Goal: Task Accomplishment & Management: Use online tool/utility

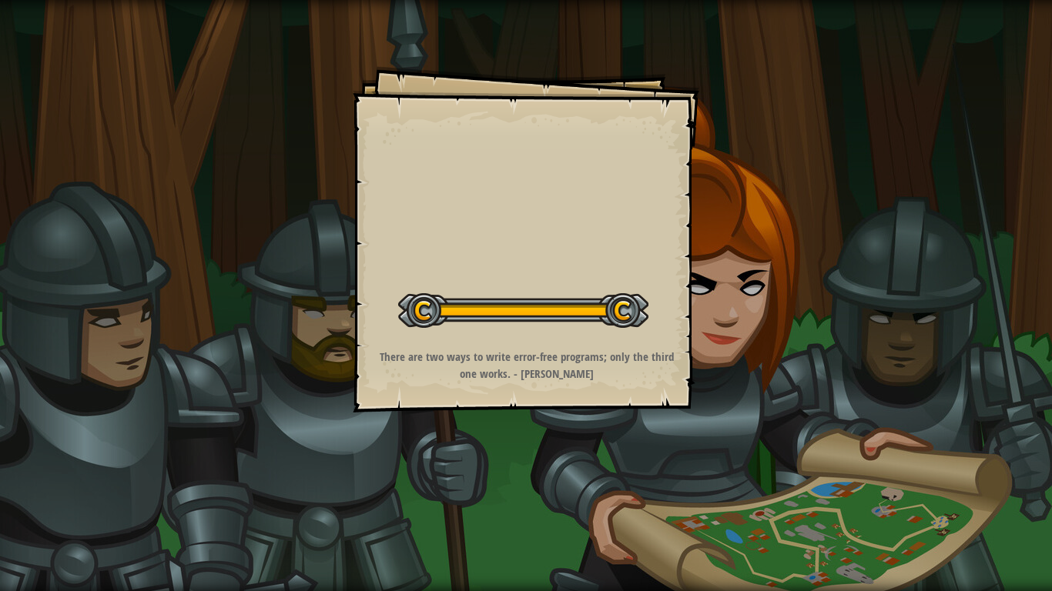
click at [568, 289] on div "Start Level" at bounding box center [523, 309] width 250 height 62
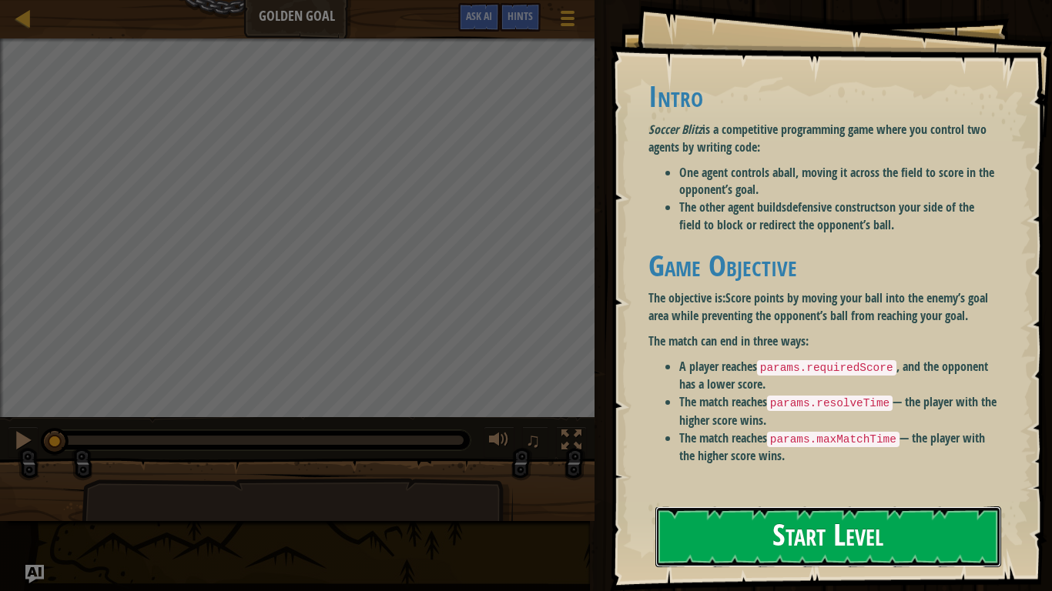
click at [689, 534] on button "Start Level" at bounding box center [828, 537] width 346 height 61
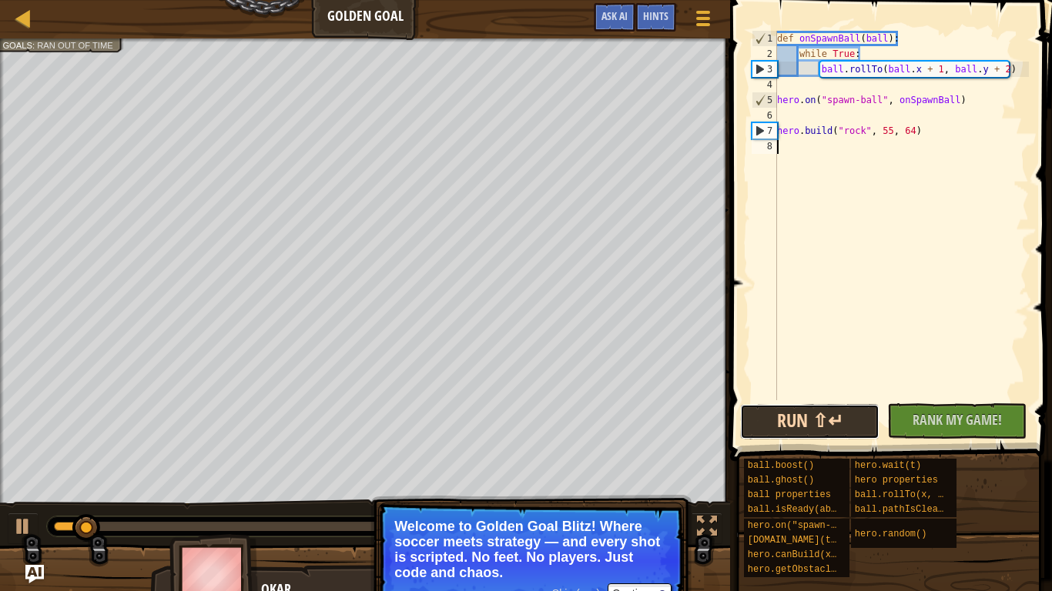
click at [862, 419] on button "Run ⇧↵" at bounding box center [809, 421] width 139 height 35
click at [19, 15] on div at bounding box center [23, 17] width 19 height 19
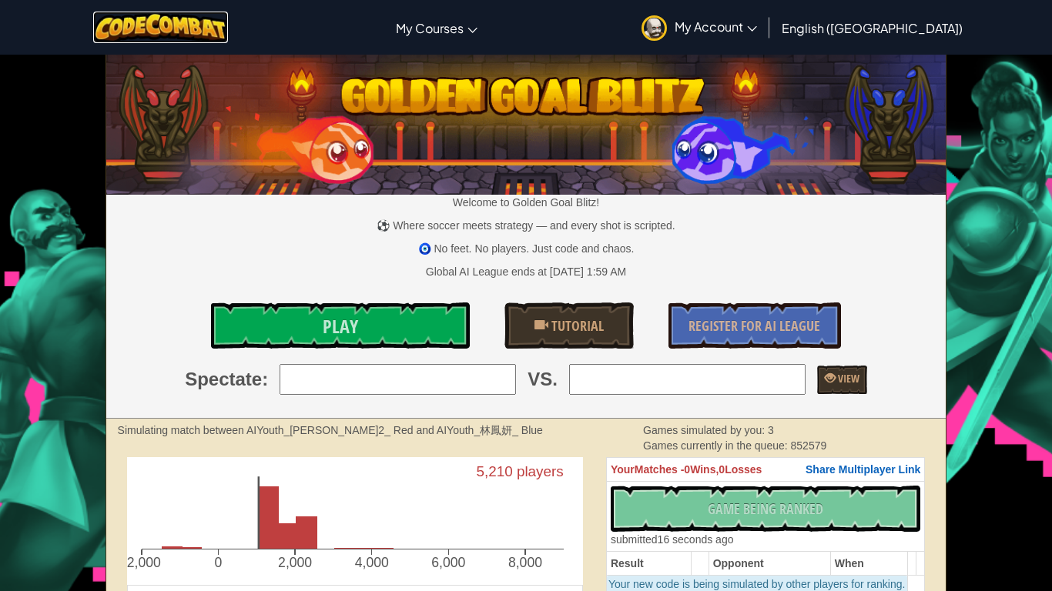
click at [126, 21] on img at bounding box center [160, 28] width 135 height 32
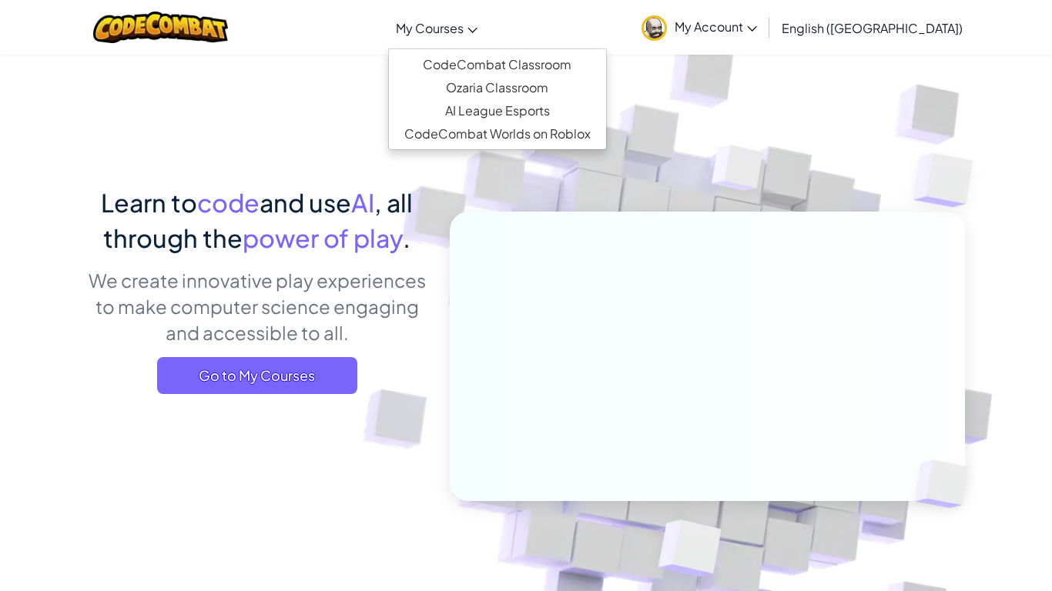
click at [485, 32] on link "My Courses" at bounding box center [436, 28] width 97 height 42
click at [530, 67] on link "CodeCombat Classroom" at bounding box center [497, 64] width 217 height 23
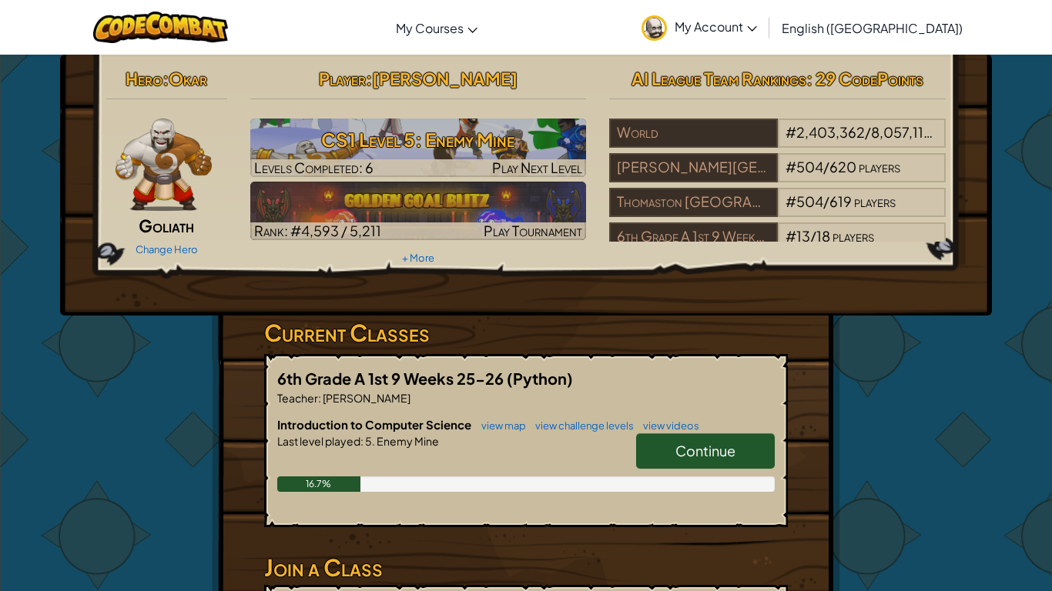
click at [293, 166] on span "Levels Completed: 6" at bounding box center [313, 168] width 119 height 18
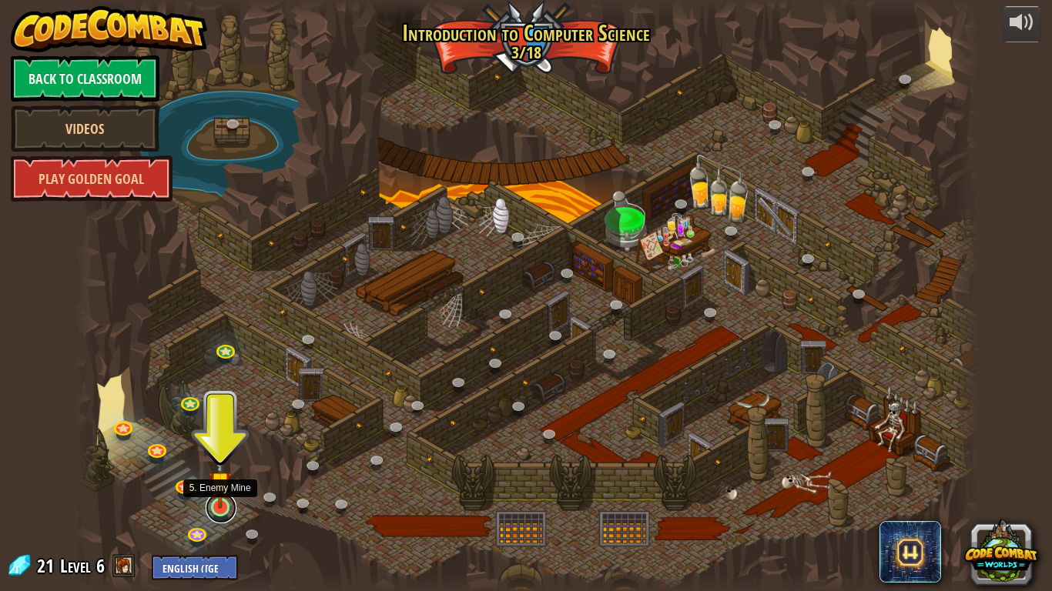
click at [225, 509] on link at bounding box center [221, 508] width 31 height 31
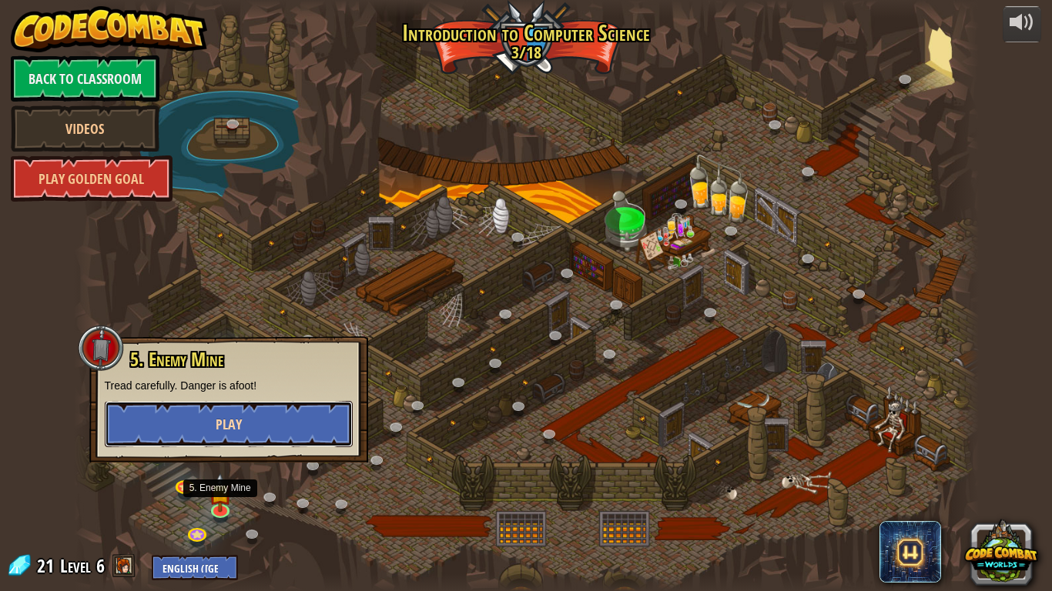
click at [226, 410] on button "Play" at bounding box center [229, 424] width 248 height 46
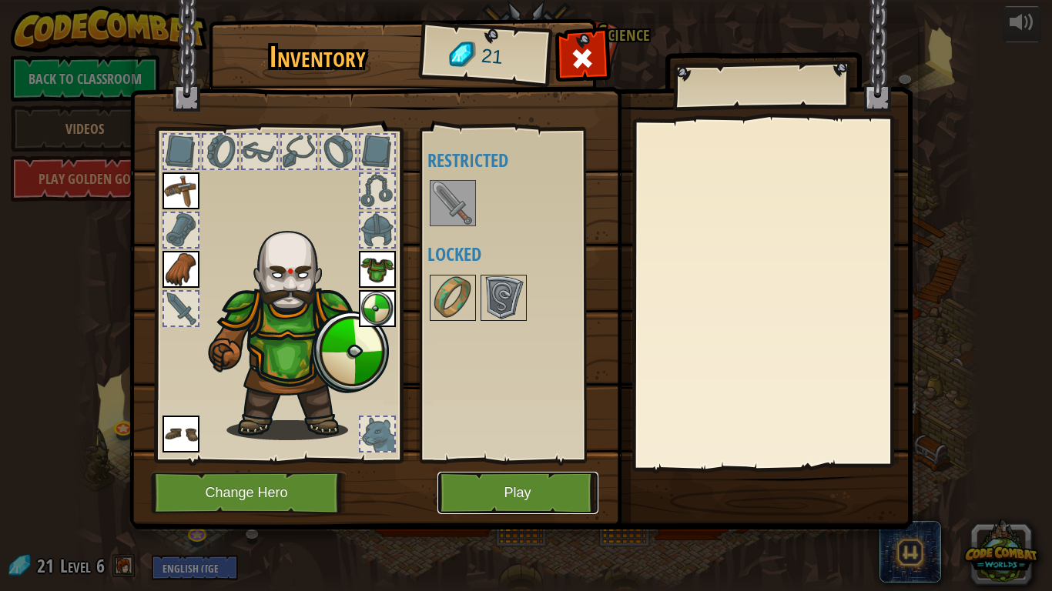
click at [513, 487] on button "Play" at bounding box center [517, 493] width 161 height 42
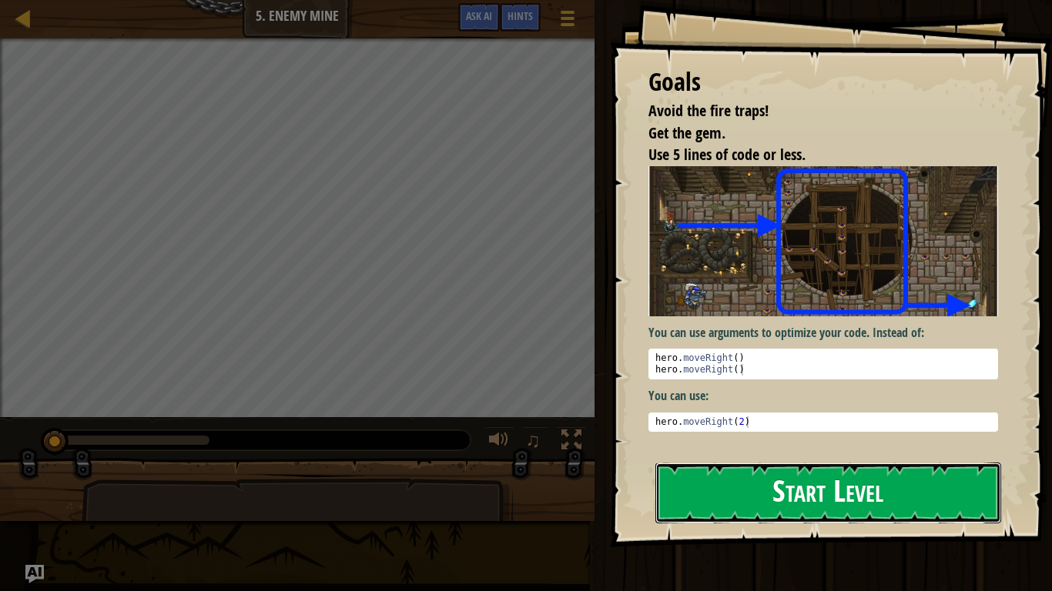
click at [811, 496] on button "Start Level" at bounding box center [828, 493] width 346 height 61
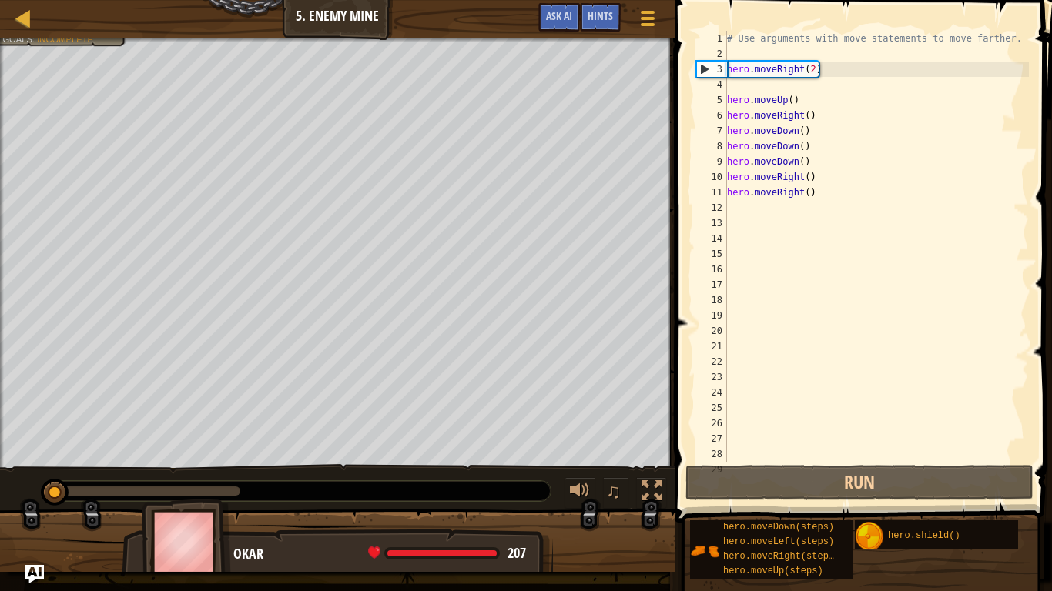
click at [806, 95] on div "# Use arguments with move statements to move farther. hero . moveRight ( 2 ) he…" at bounding box center [876, 262] width 305 height 462
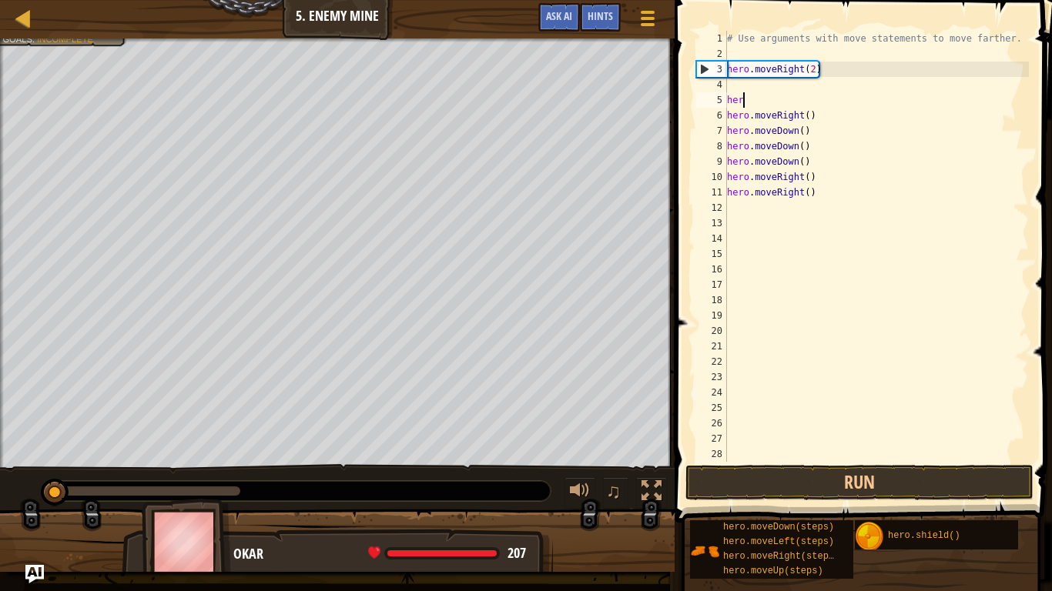
type textarea "h"
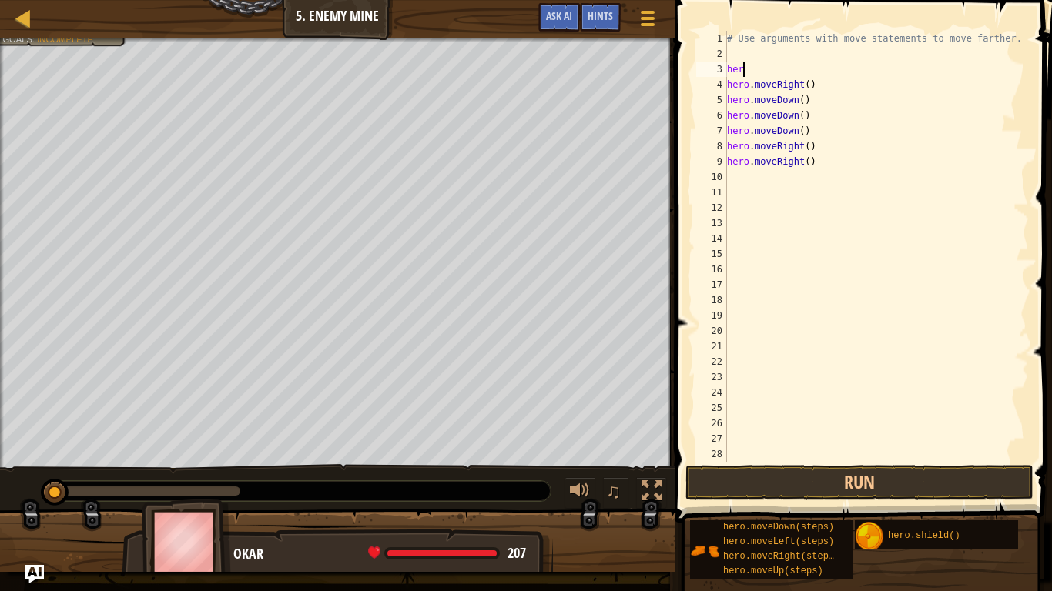
type textarea "h"
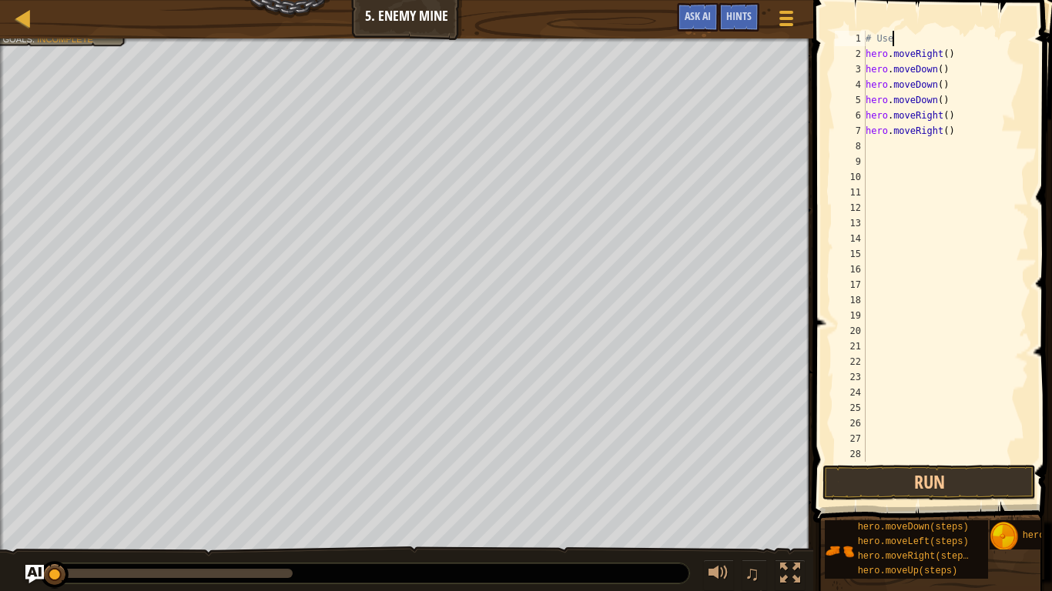
type textarea "#"
click at [960, 137] on div "hero . moveRight ( ) hero . moveDown ( ) hero . moveDown ( ) hero . moveDown ( …" at bounding box center [945, 262] width 166 height 462
type textarea "h"
click at [947, 56] on div "hero . moveRight ( ) hero . moveDown ( ) hero . moveDown ( ) hero . moveDown ( …" at bounding box center [945, 262] width 166 height 462
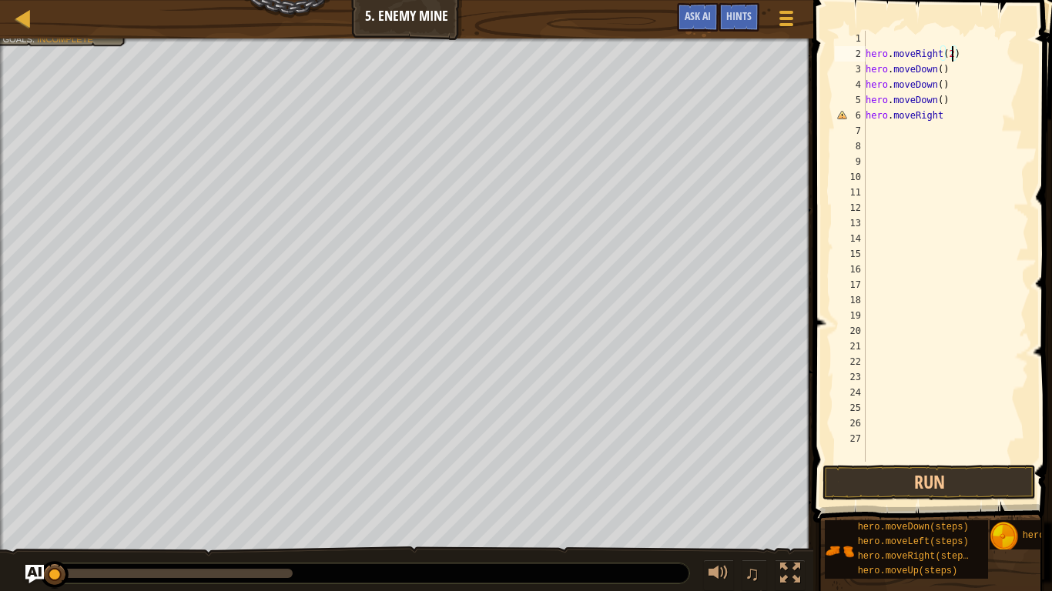
click at [945, 70] on div "hero . moveRight ( 2 ) hero . moveDown ( ) hero . moveDown ( ) hero . moveDown …" at bounding box center [945, 262] width 166 height 462
type textarea "hero.mover"
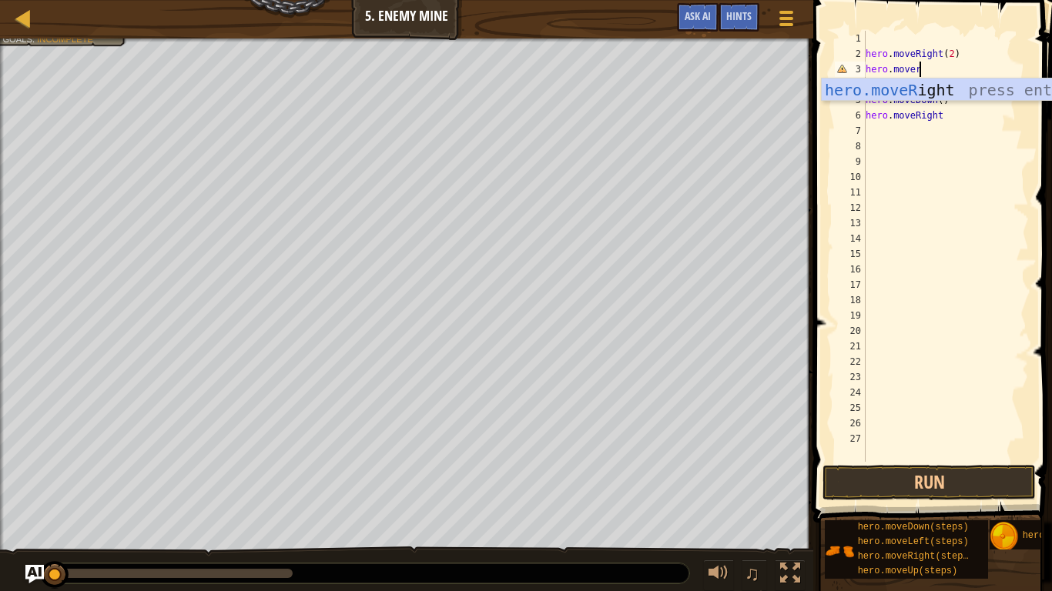
scroll to position [7, 7]
click at [947, 86] on div "hero.moveR ight press enter" at bounding box center [967, 113] width 291 height 69
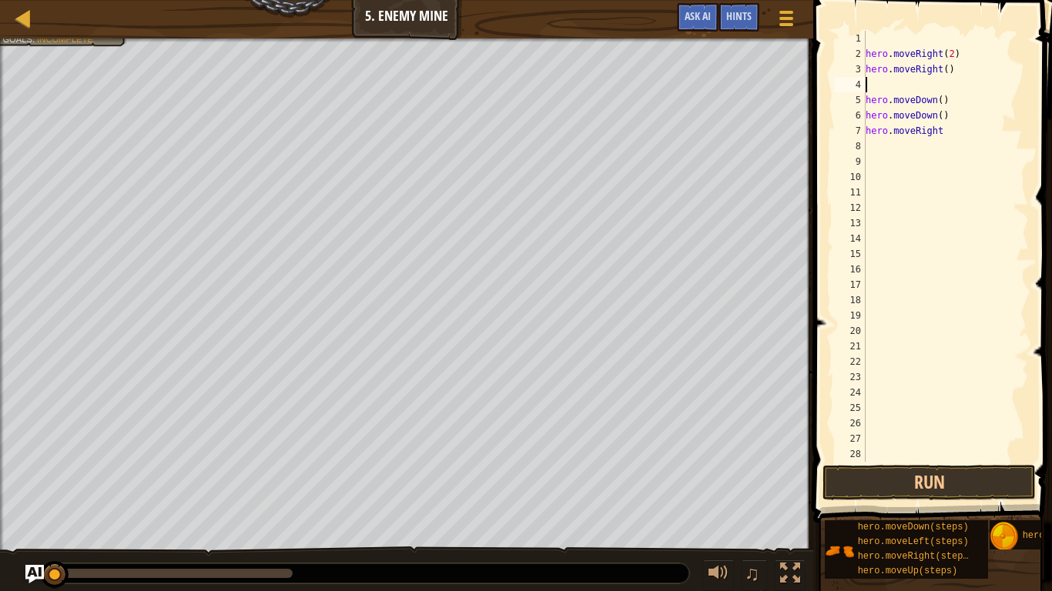
scroll to position [7, 0]
click at [943, 90] on div "hero . moveRight ( 2 ) hero . moveRight ( ) hero . moveDown ( ) hero . moveDown…" at bounding box center [945, 262] width 166 height 462
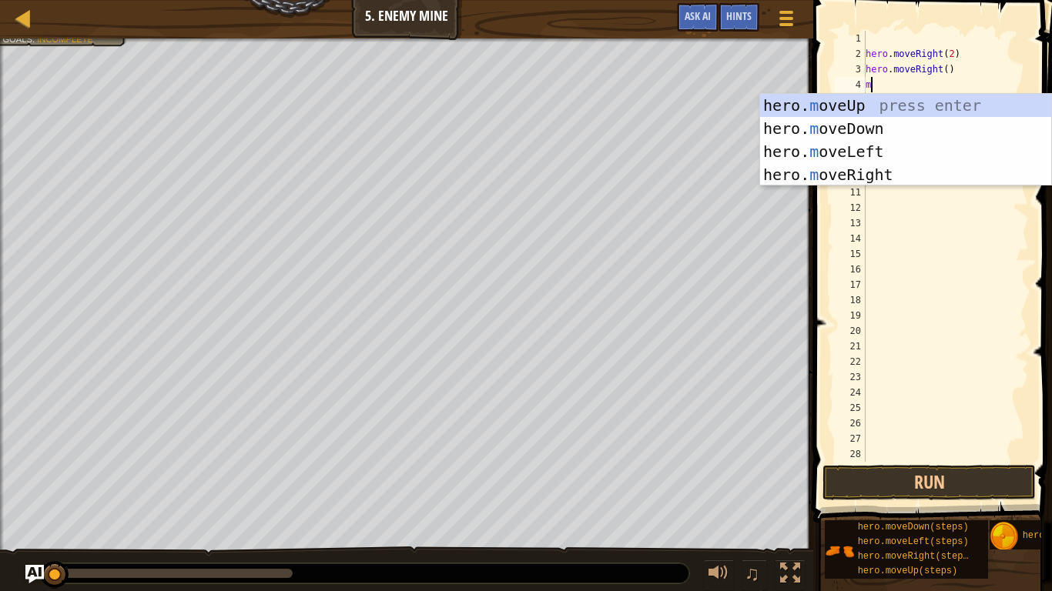
type textarea "m"
click at [936, 105] on div "hero. m oveUp press enter hero. m oveDown press enter hero. m oveLeft press ent…" at bounding box center [905, 163] width 291 height 139
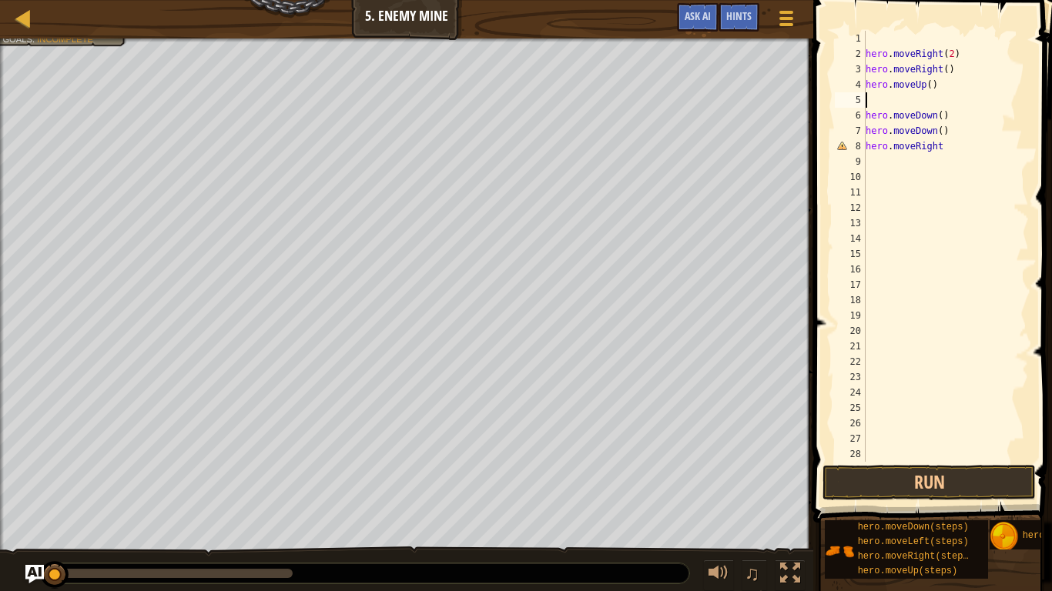
type textarea "m"
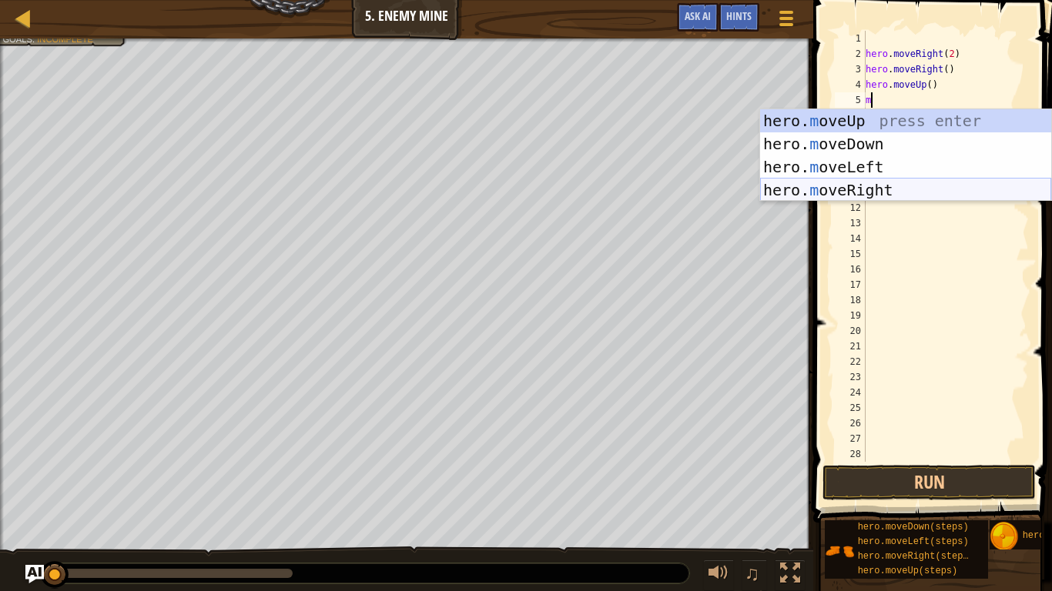
click at [782, 194] on div "hero. m oveUp press enter hero. m oveDown press enter hero. m oveLeft press ent…" at bounding box center [905, 178] width 291 height 139
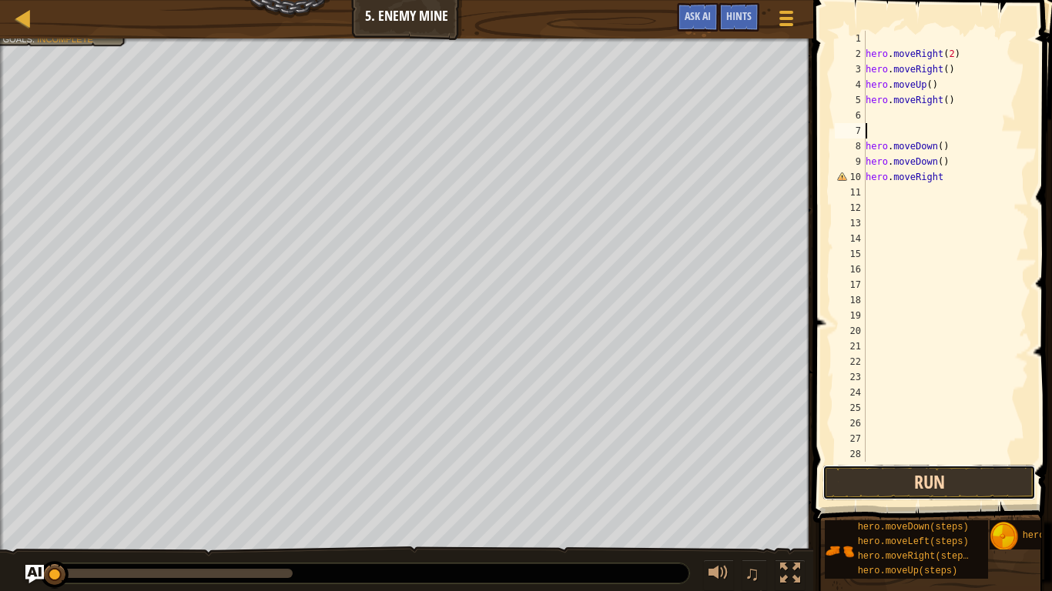
click at [927, 476] on button "Run" at bounding box center [928, 482] width 213 height 35
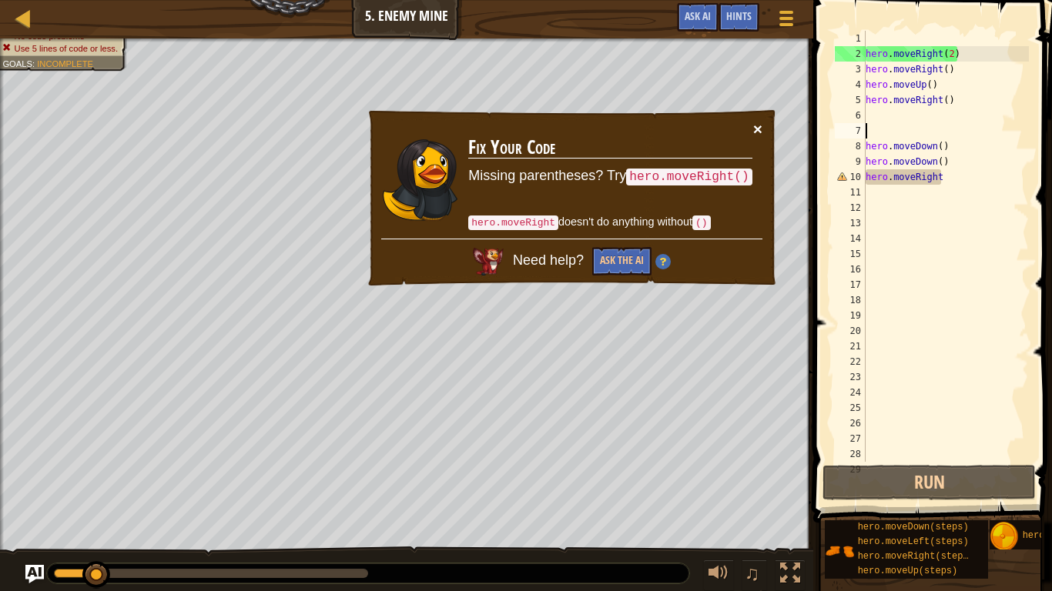
click at [759, 125] on button "×" at bounding box center [757, 129] width 9 height 16
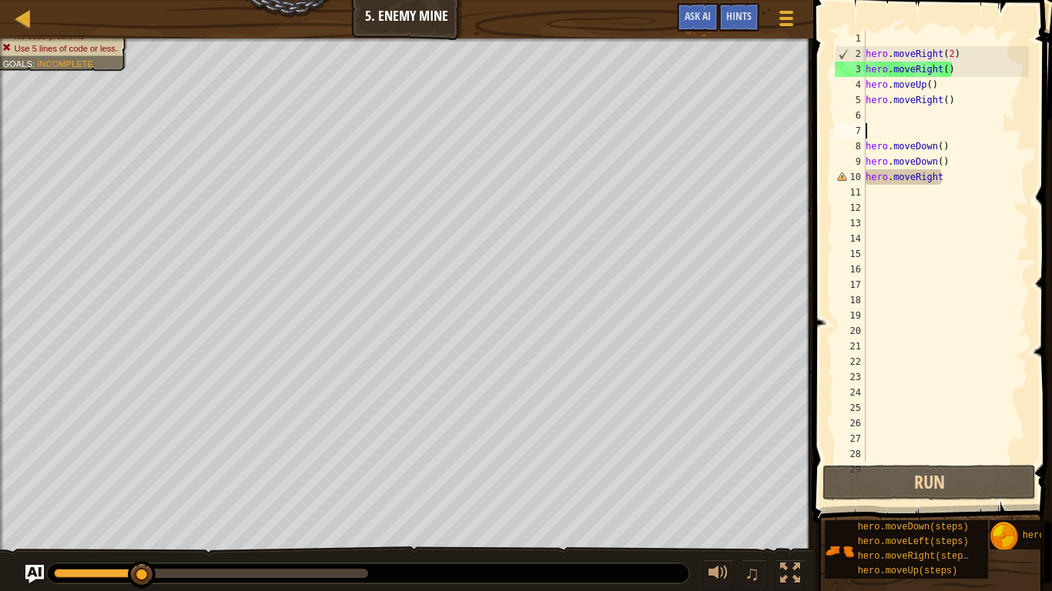
click at [950, 186] on div "hero . moveRight ( 2 ) hero . moveRight ( ) hero . moveUp ( ) hero . moveRight …" at bounding box center [945, 262] width 166 height 462
click at [944, 181] on div "hero . moveRight ( 2 ) hero . moveRight ( ) hero . moveUp ( ) hero . moveRight …" at bounding box center [945, 262] width 166 height 462
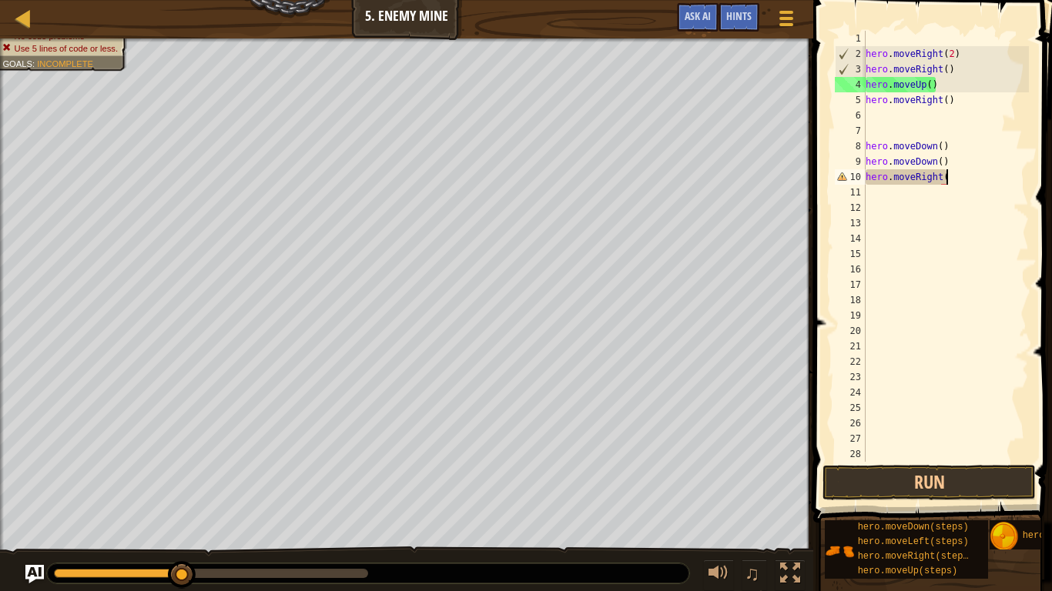
type textarea "hero.moveRight()"
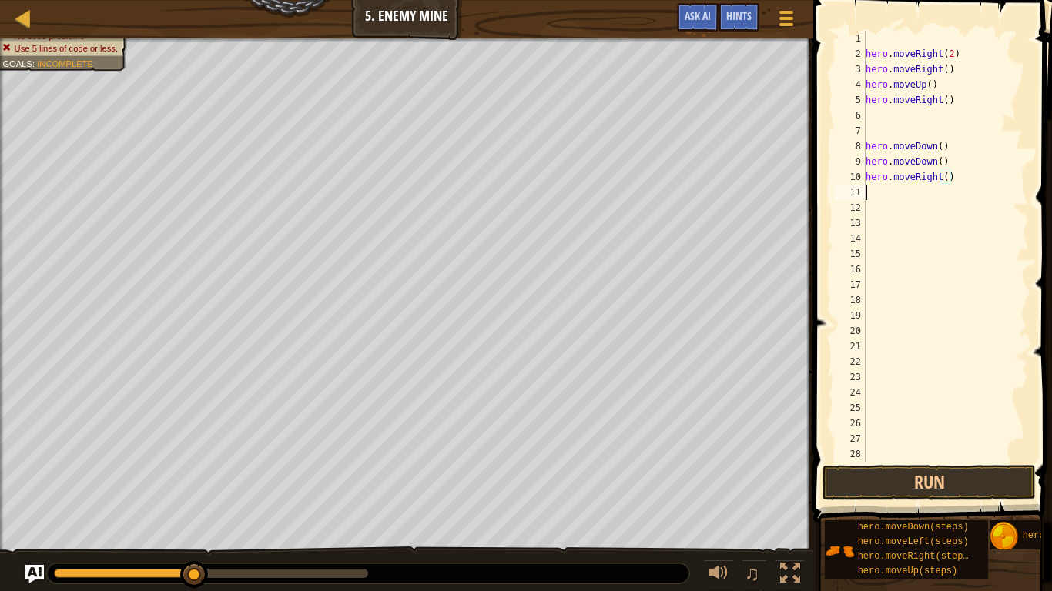
click at [878, 196] on div "hero . moveRight ( 2 ) hero . moveRight ( ) hero . moveUp ( ) hero . moveRight …" at bounding box center [945, 262] width 166 height 462
type textarea "m"
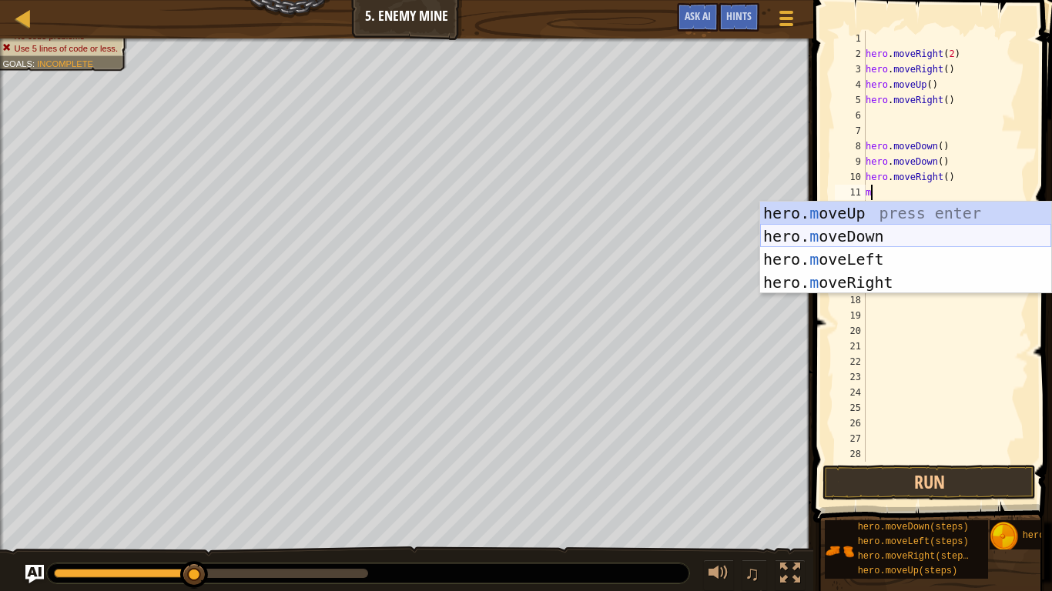
click at [876, 233] on div "hero. m oveUp press enter hero. m oveDown press enter hero. m oveLeft press ent…" at bounding box center [905, 271] width 291 height 139
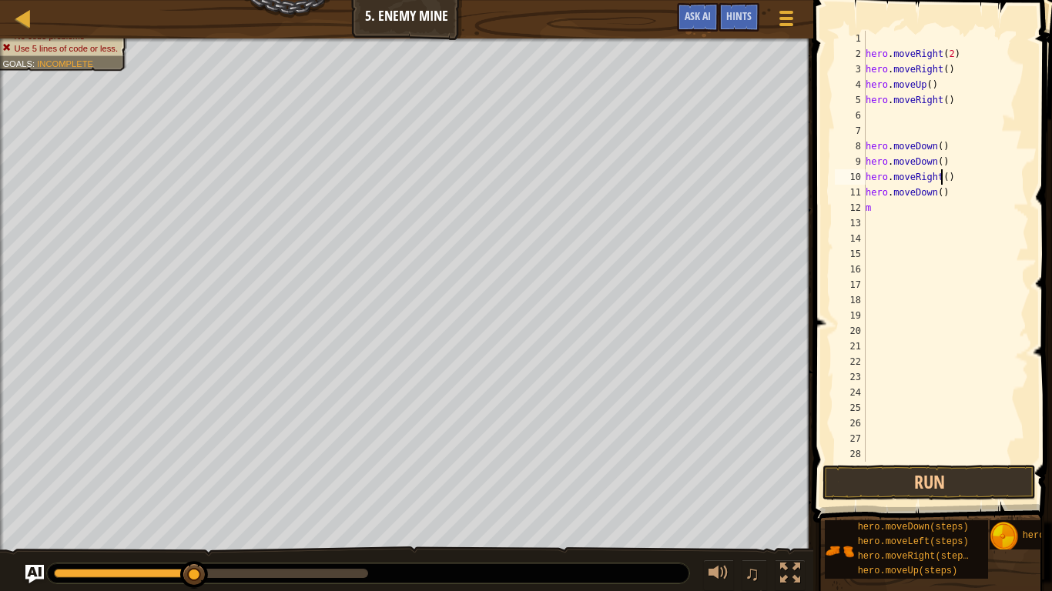
click at [940, 177] on div "hero . moveRight ( 2 ) hero . moveRight ( ) hero . moveUp ( ) hero . moveRight …" at bounding box center [945, 262] width 166 height 462
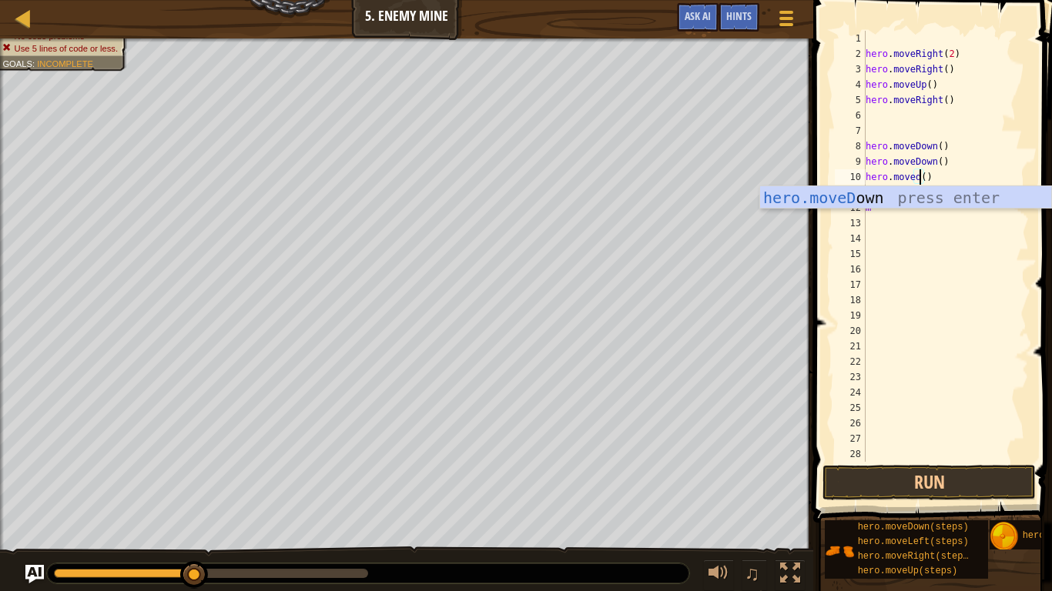
scroll to position [7, 8]
click at [918, 199] on div "hero.moveD own press enter" at bounding box center [905, 220] width 291 height 69
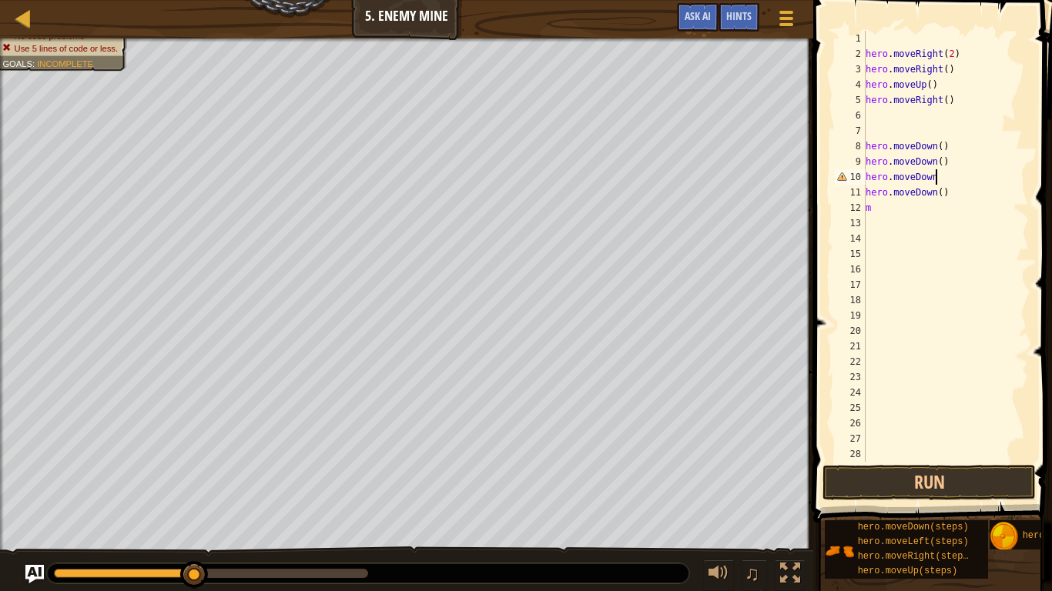
click at [876, 210] on div "hero . moveRight ( 2 ) hero . moveRight ( ) hero . moveUp ( ) hero . moveRight …" at bounding box center [945, 262] width 166 height 462
type textarea "m"
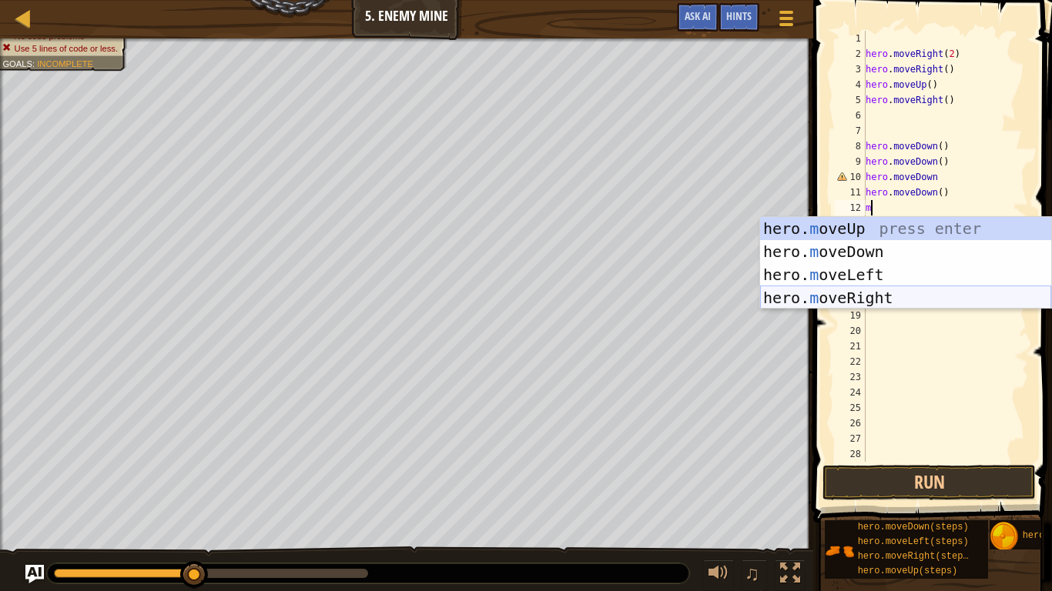
click at [846, 291] on div "hero. m oveUp press enter hero. m oveDown press enter hero. m oveLeft press ent…" at bounding box center [905, 286] width 291 height 139
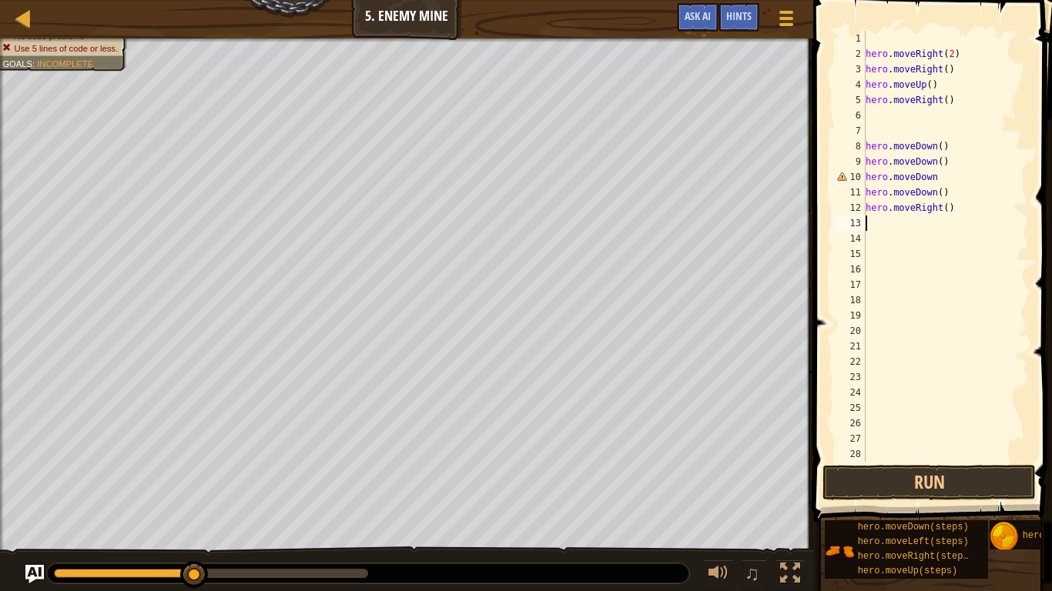
type textarea "m"
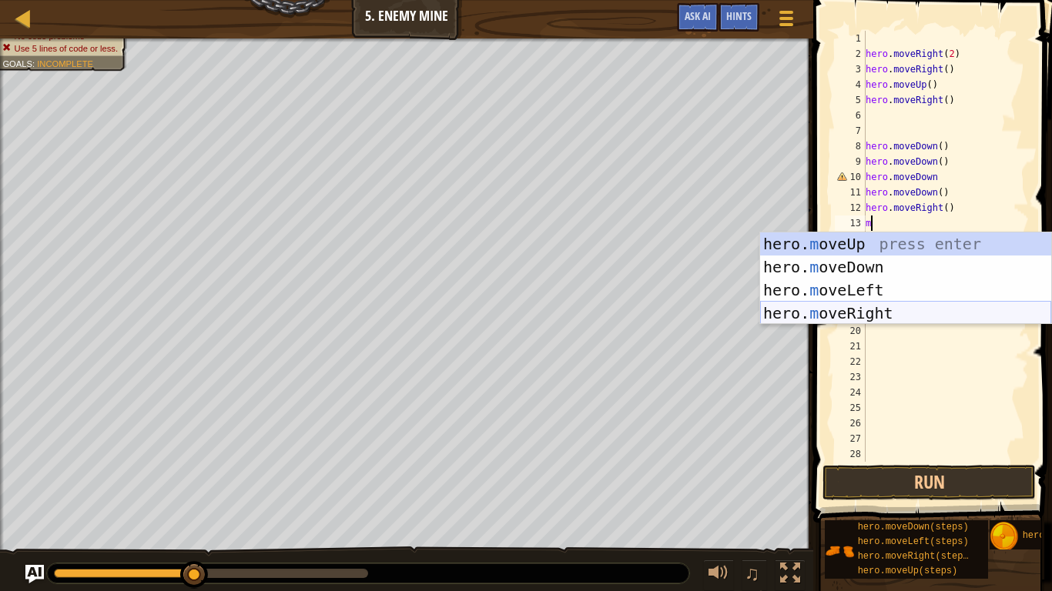
click at [863, 310] on div "hero. m oveUp press enter hero. m oveDown press enter hero. m oveLeft press ent…" at bounding box center [905, 302] width 291 height 139
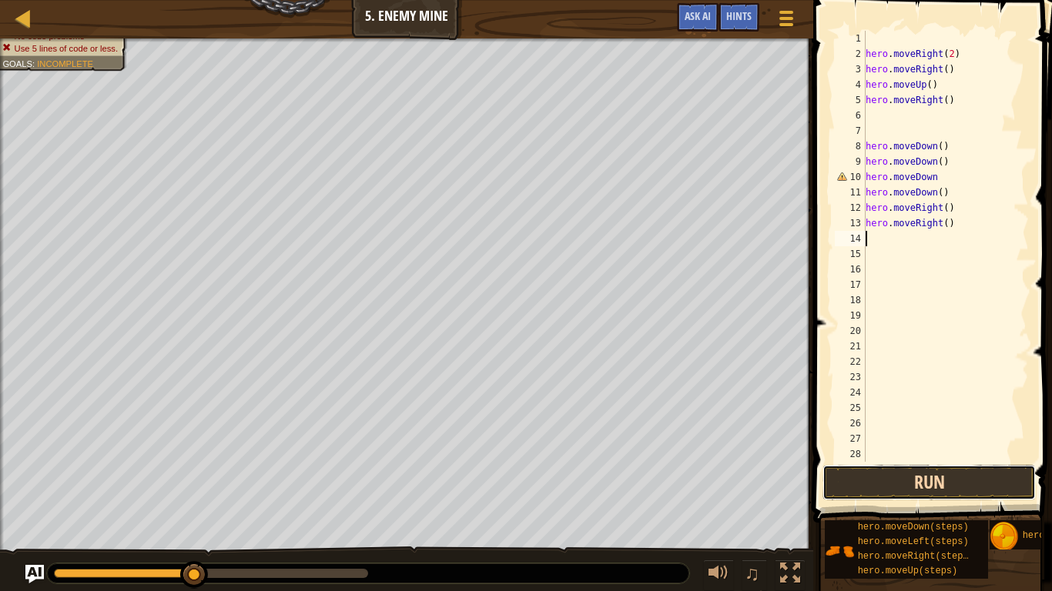
click at [892, 486] on button "Run" at bounding box center [928, 482] width 213 height 35
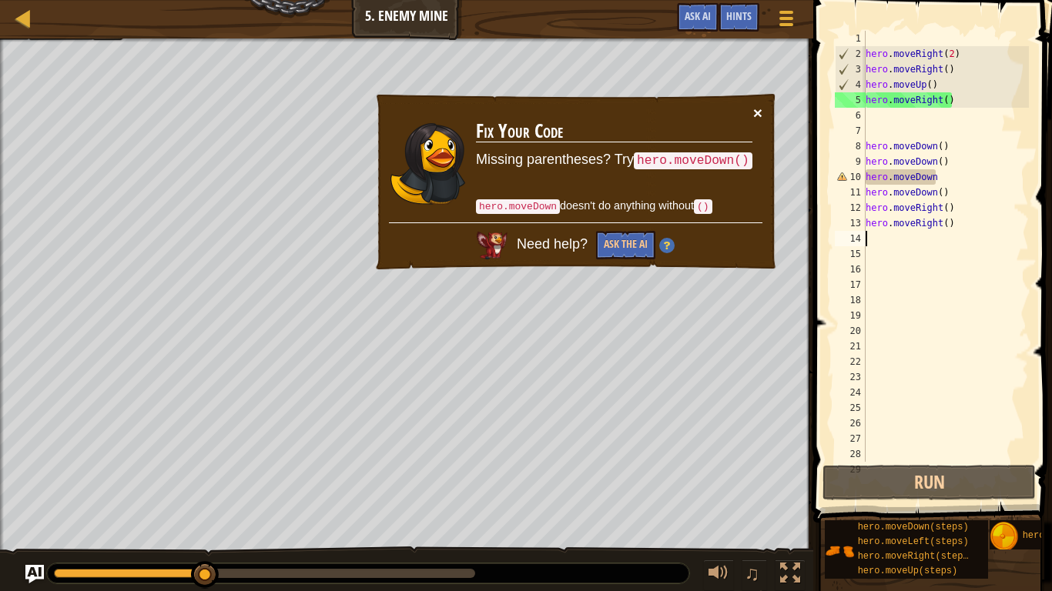
click at [757, 113] on button "×" at bounding box center [757, 113] width 9 height 16
click at [940, 184] on div "hero . moveRight ( 2 ) hero . moveRight ( ) hero . moveUp ( ) hero . moveRight …" at bounding box center [945, 262] width 166 height 462
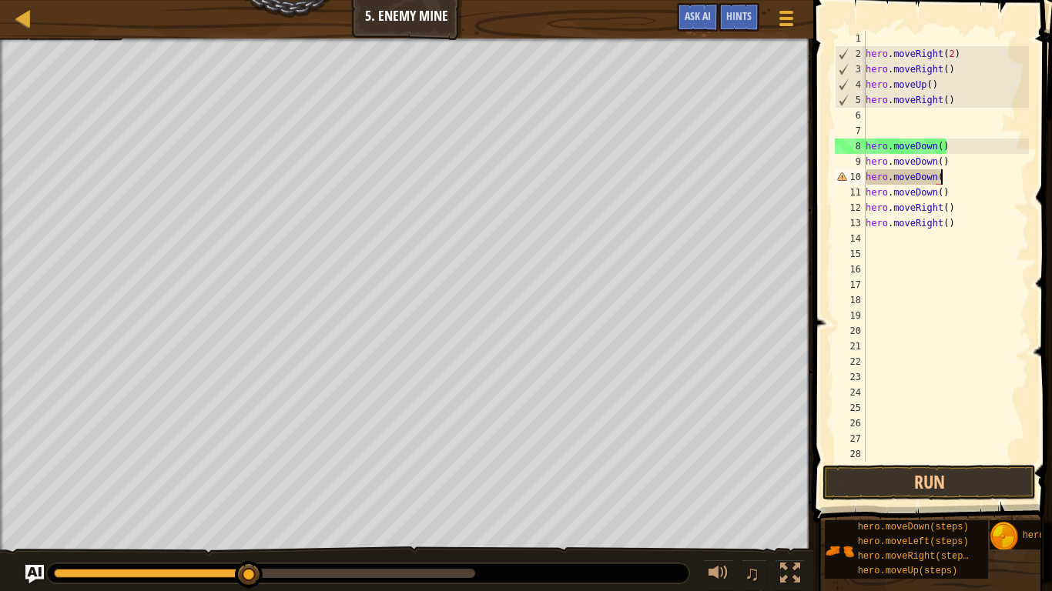
scroll to position [7, 11]
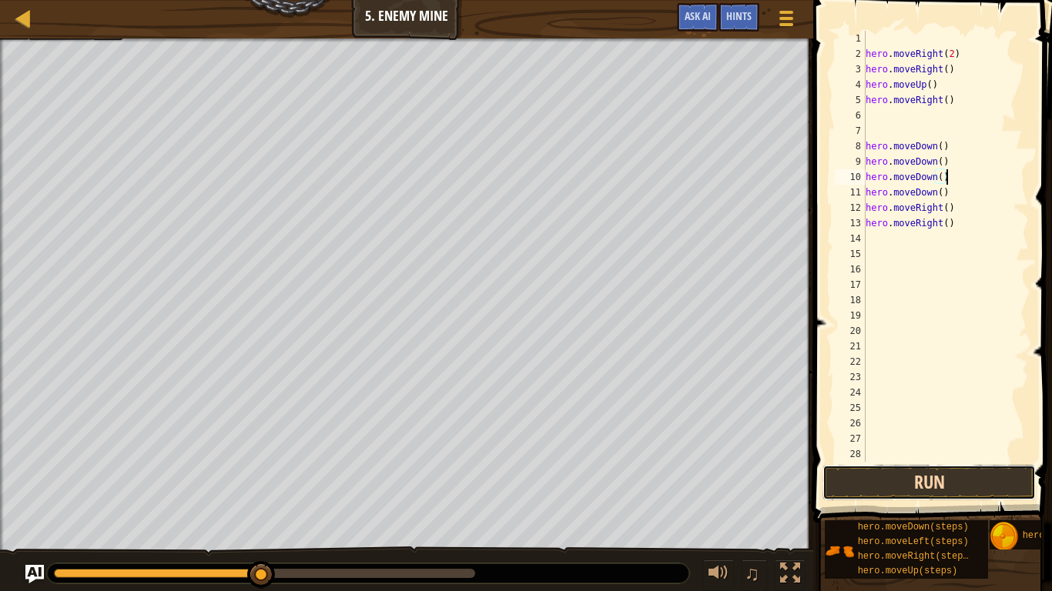
click at [887, 493] on button "Run" at bounding box center [928, 482] width 213 height 35
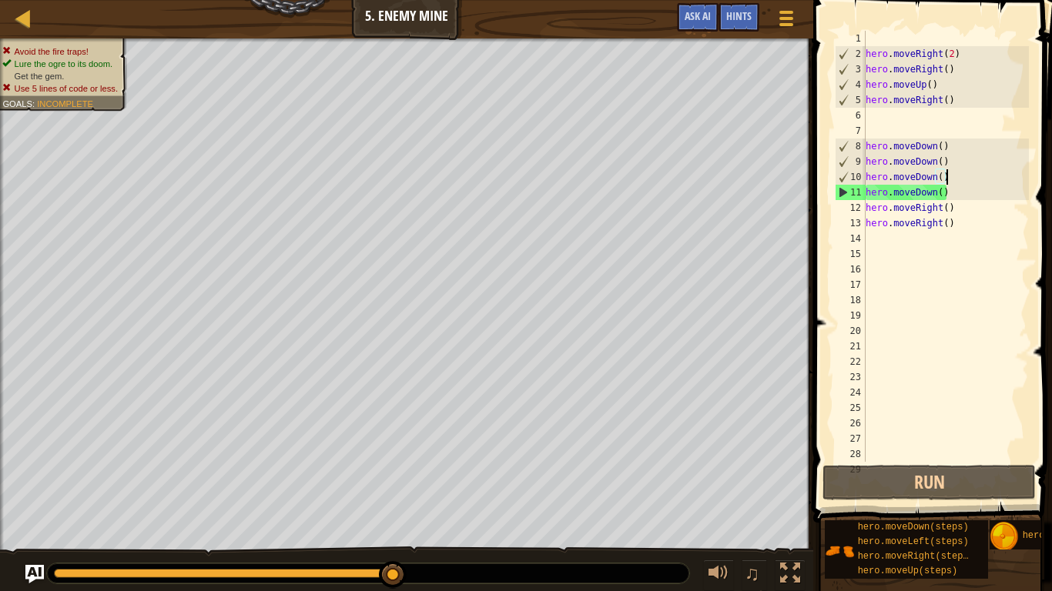
click at [953, 196] on div "hero . moveRight ( 2 ) hero . moveRight ( ) hero . moveUp ( ) hero . moveRight …" at bounding box center [945, 262] width 166 height 462
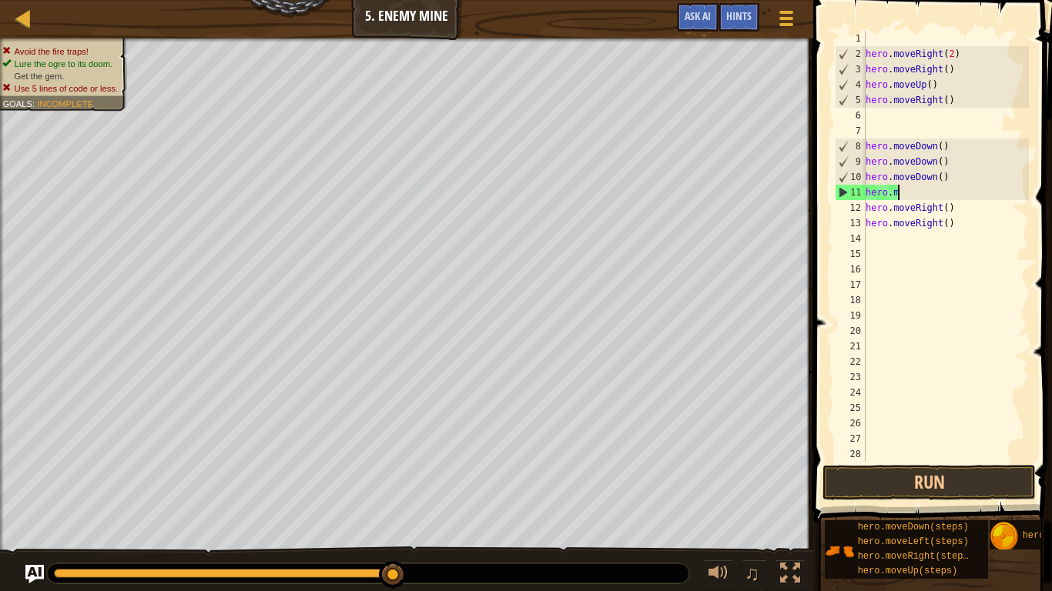
scroll to position [7, 1]
type textarea "h"
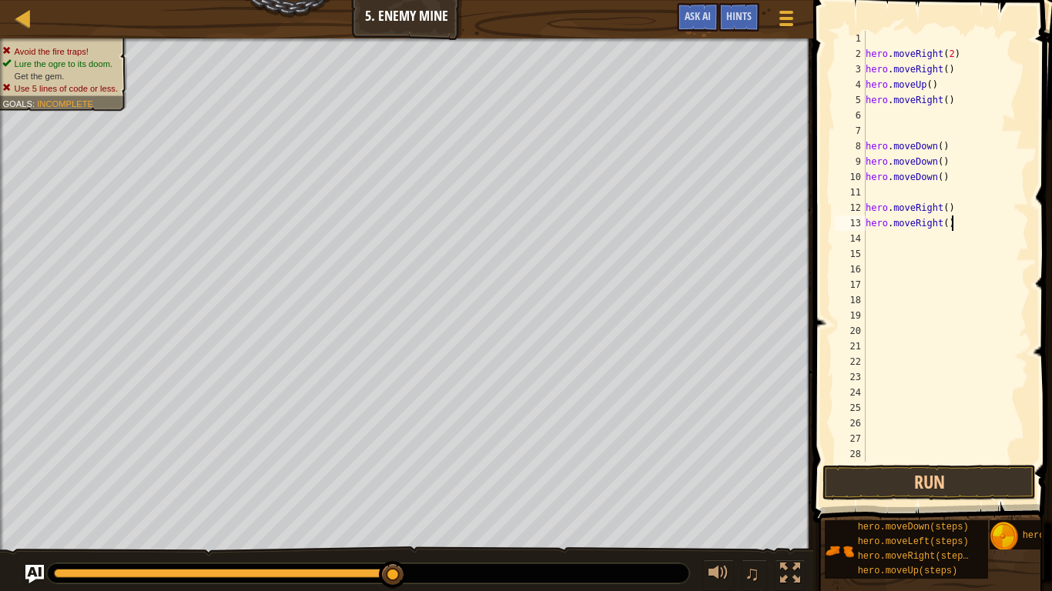
click at [956, 223] on div "hero . moveRight ( 2 ) hero . moveRight ( ) hero . moveUp ( ) hero . moveRight …" at bounding box center [945, 262] width 166 height 462
type textarea "h"
click at [866, 189] on div "hero . moveRight ( 2 ) hero . moveRight ( ) hero . moveUp ( ) hero . moveRight …" at bounding box center [945, 262] width 166 height 462
type textarea "m"
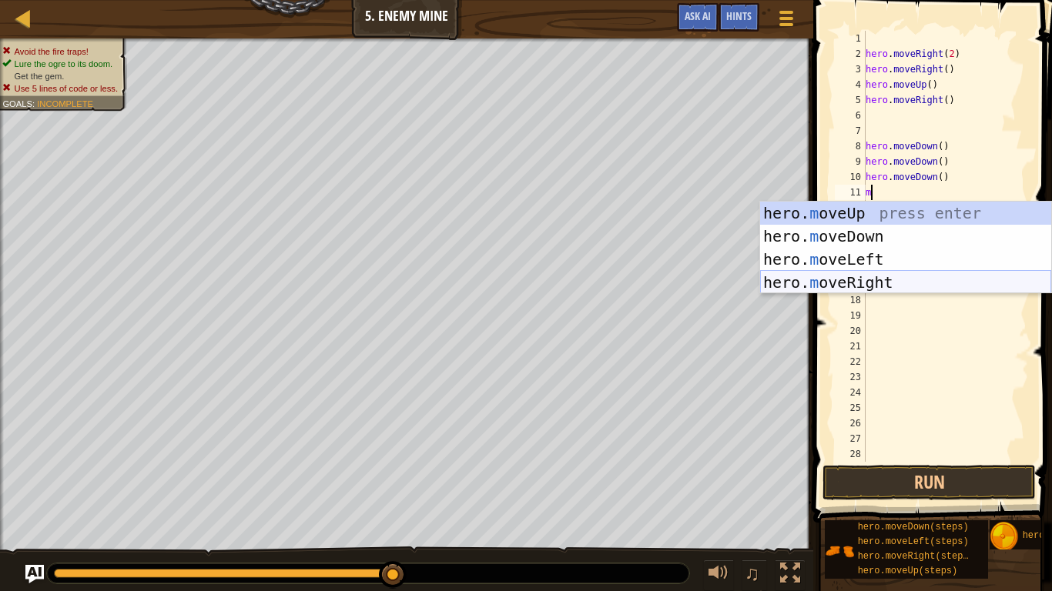
click at [865, 279] on div "hero. m oveUp press enter hero. m oveDown press enter hero. m oveLeft press ent…" at bounding box center [905, 271] width 291 height 139
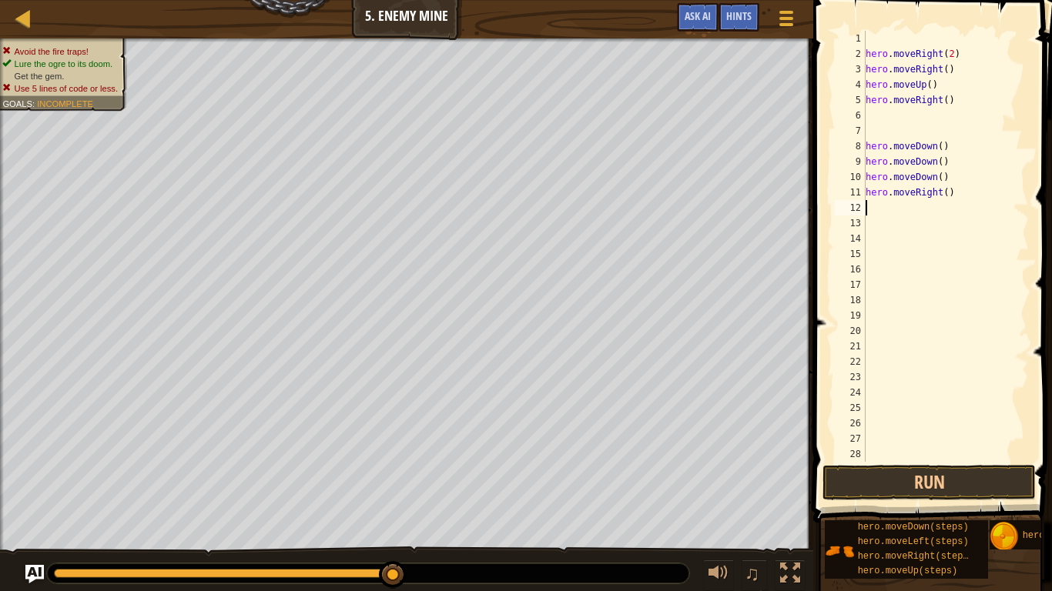
type textarea "m"
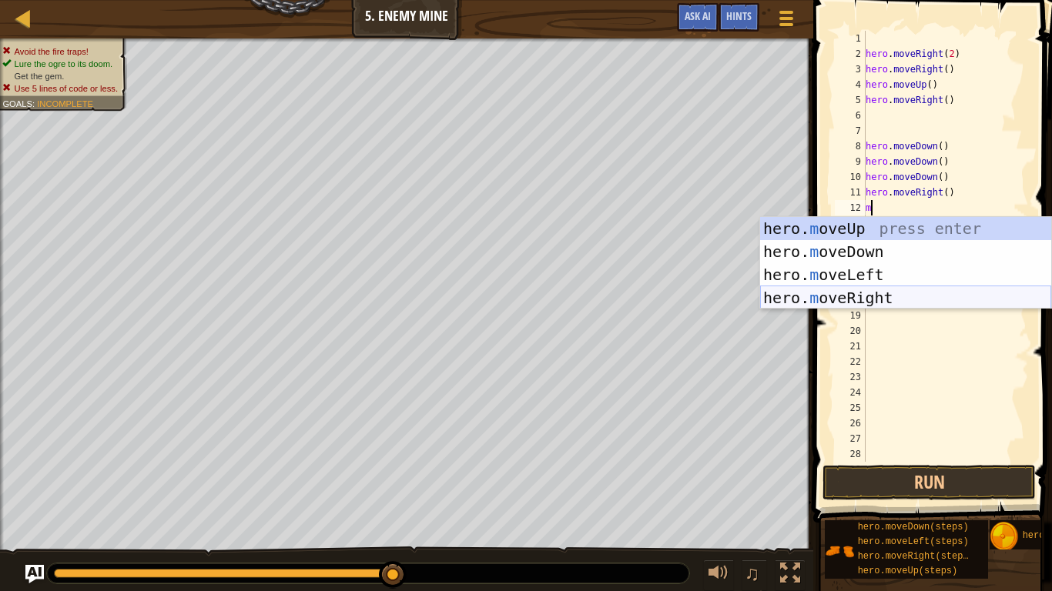
click at [873, 297] on div "hero. m oveUp press enter hero. m oveDown press enter hero. m oveLeft press ent…" at bounding box center [905, 286] width 291 height 139
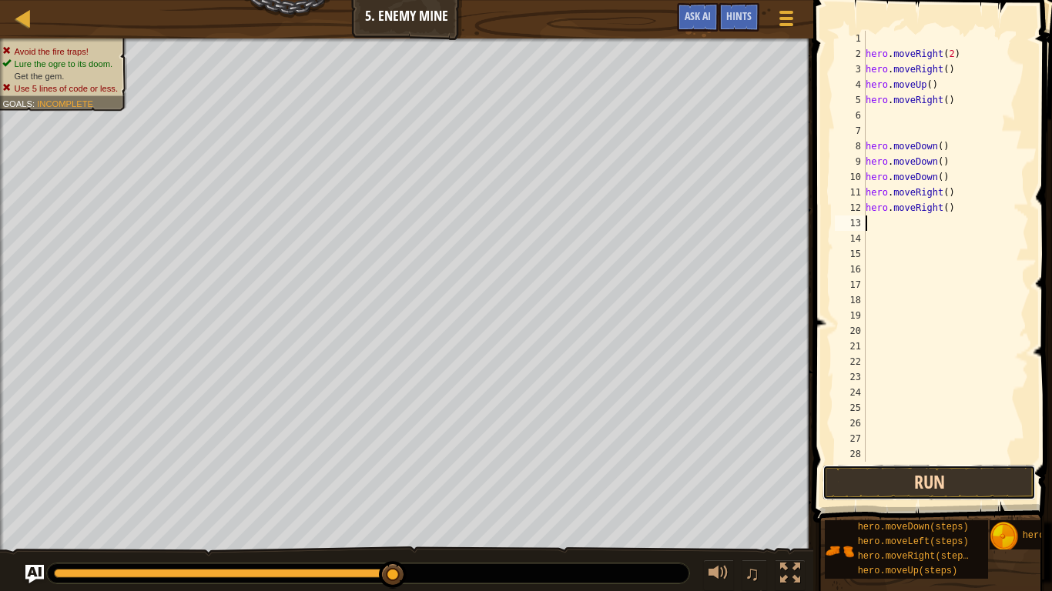
click at [893, 485] on button "Run" at bounding box center [928, 482] width 213 height 35
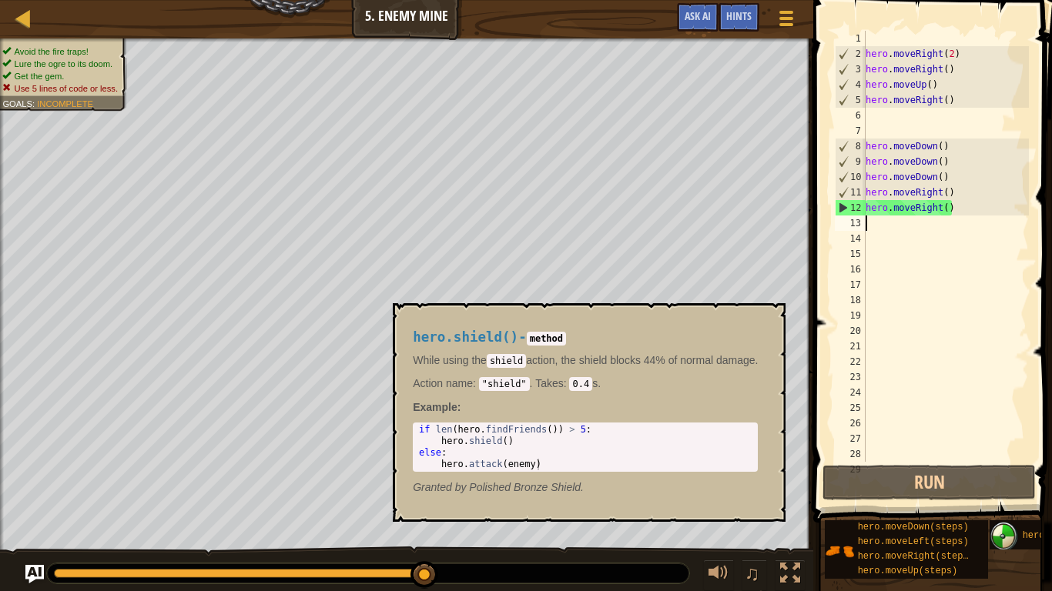
click at [1004, 532] on img at bounding box center [1004, 536] width 29 height 29
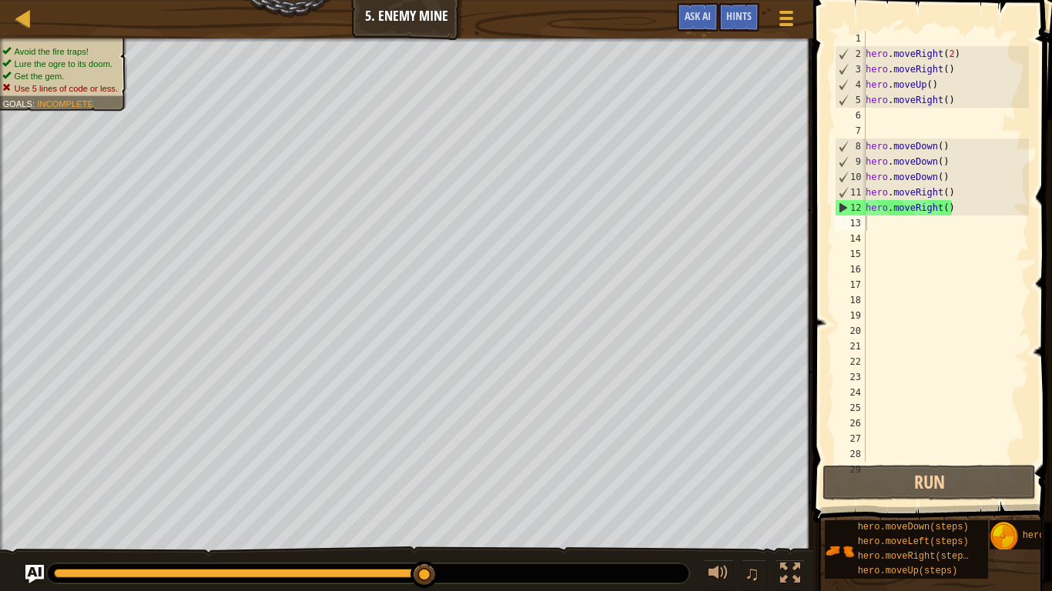
drag, startPoint x: 1050, startPoint y: 243, endPoint x: 1051, endPoint y: 465, distance: 221.8
click at [1051, 465] on span at bounding box center [934, 239] width 251 height 568
type textarea "m"
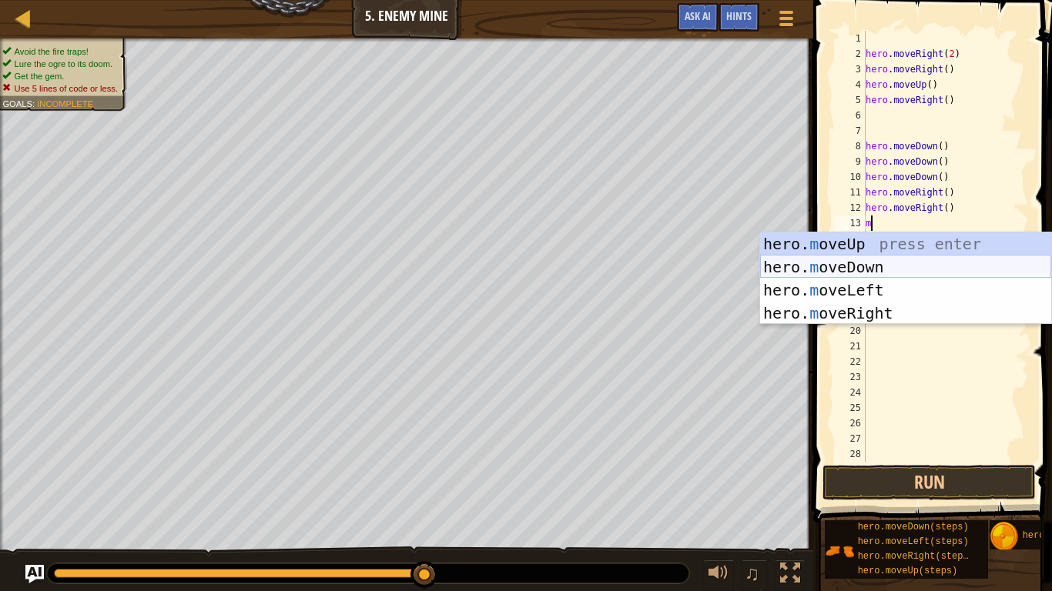
click at [873, 266] on div "hero. m oveUp press enter hero. m oveDown press enter hero. m oveLeft press ent…" at bounding box center [905, 302] width 291 height 139
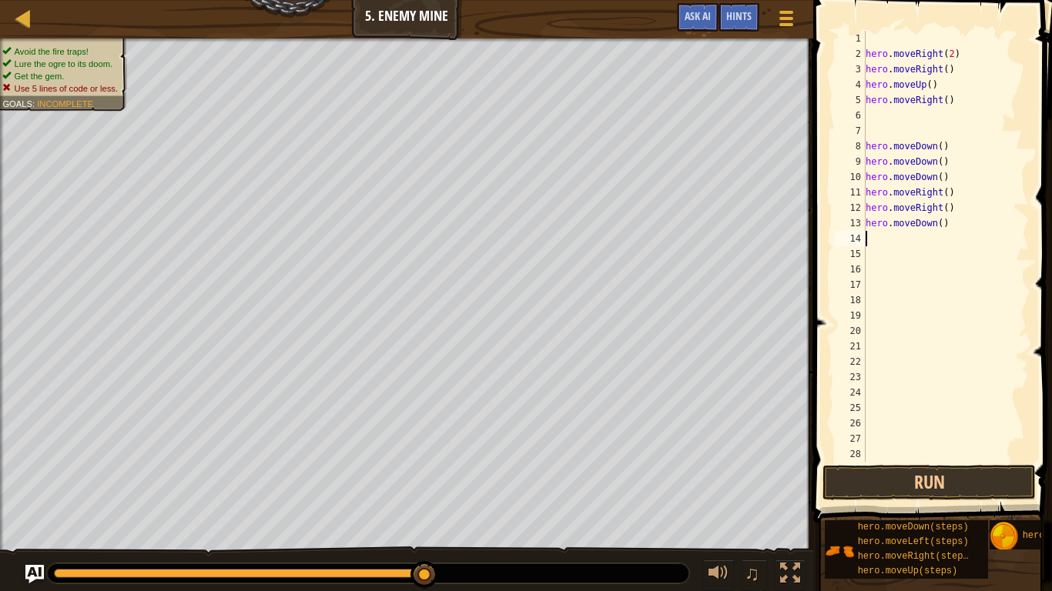
type textarea "m"
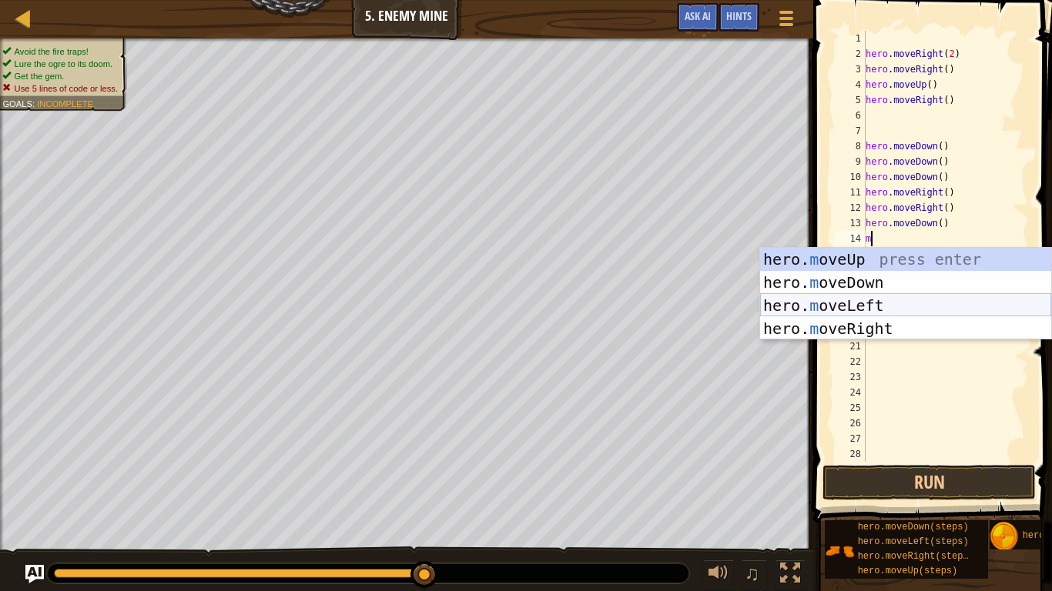
click at [893, 320] on div "hero. m oveUp press enter hero. m oveDown press enter hero. m oveLeft press ent…" at bounding box center [905, 317] width 291 height 139
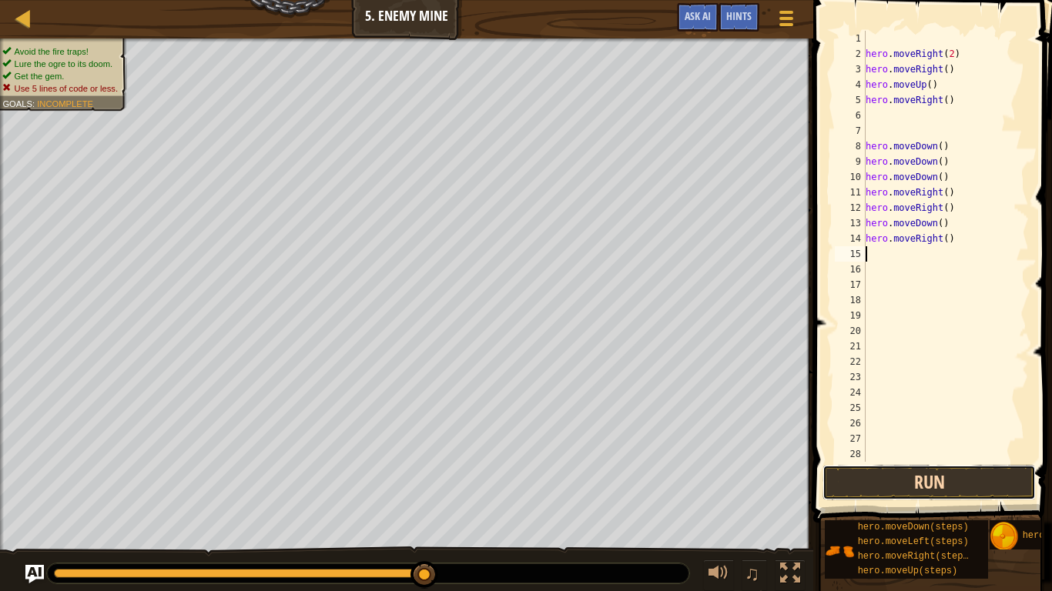
click at [919, 477] on button "Run" at bounding box center [928, 482] width 213 height 35
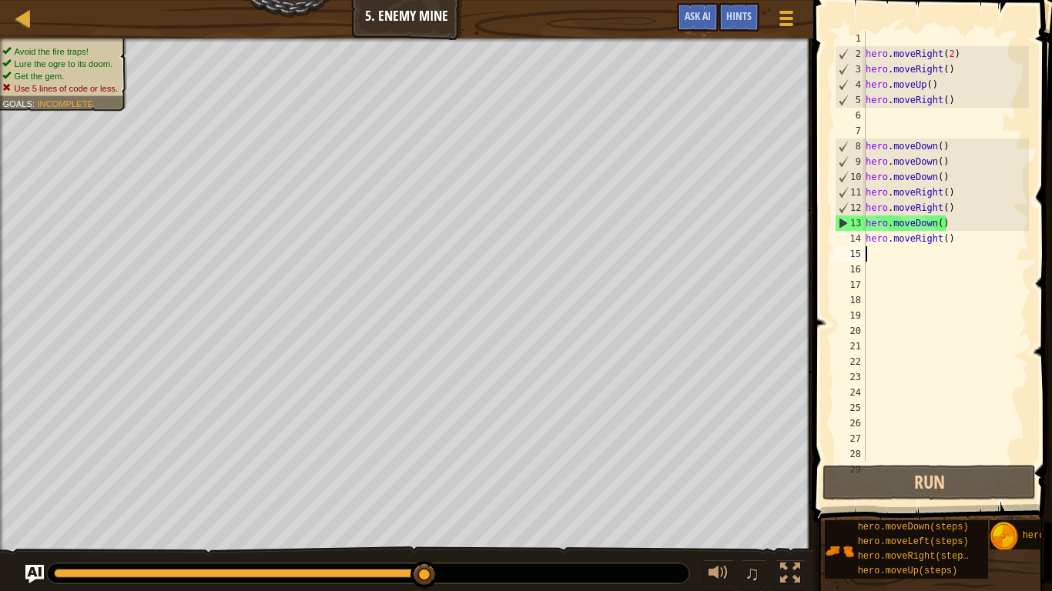
click at [956, 239] on div "hero . moveRight ( 2 ) hero . moveRight ( ) hero . moveUp ( ) hero . moveRight …" at bounding box center [945, 262] width 166 height 462
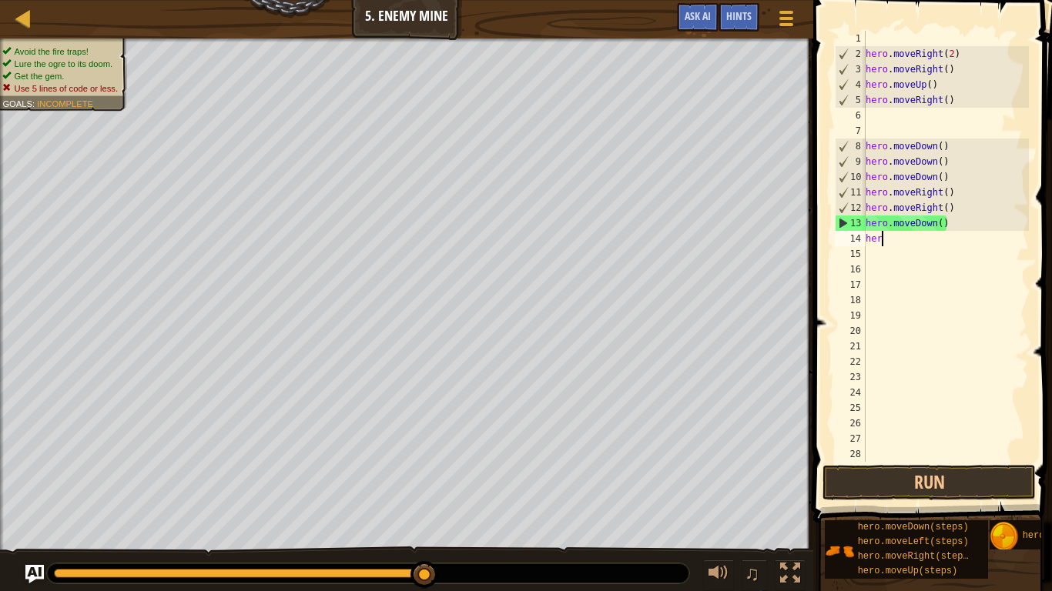
type textarea "h"
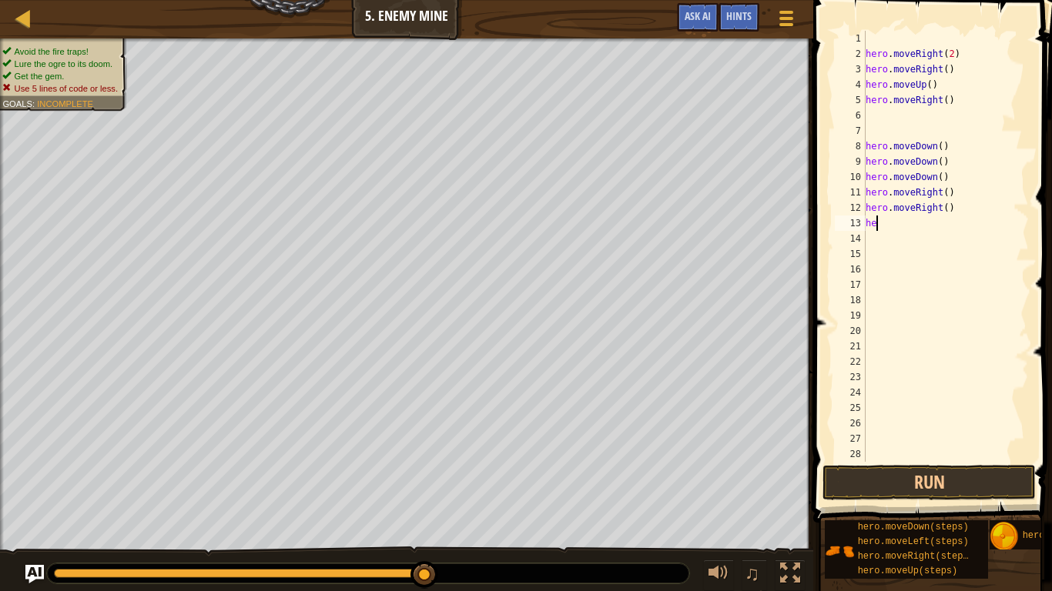
type textarea "h"
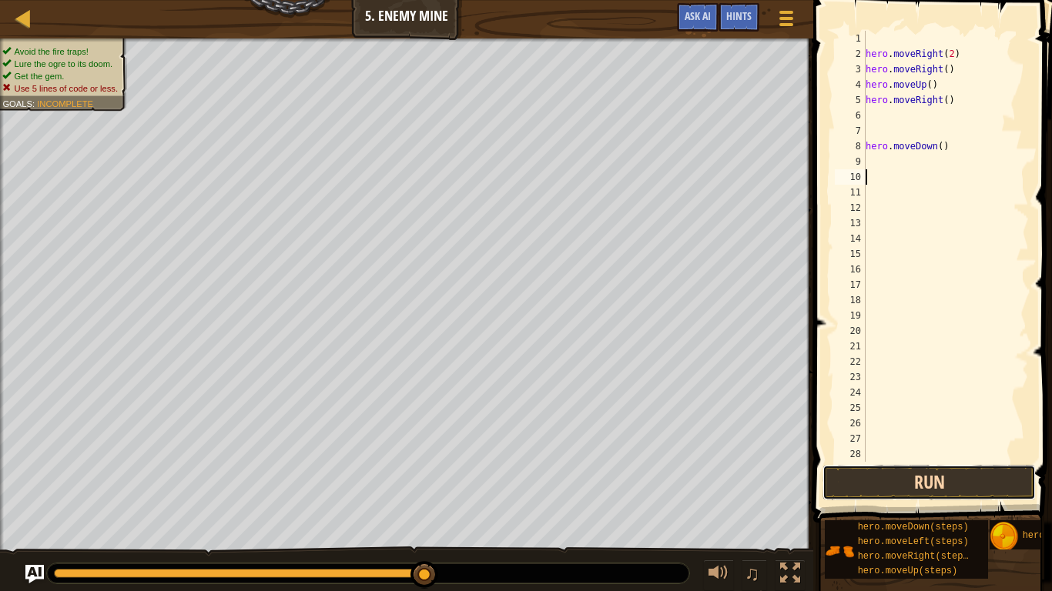
click at [971, 473] on button "Run" at bounding box center [928, 482] width 213 height 35
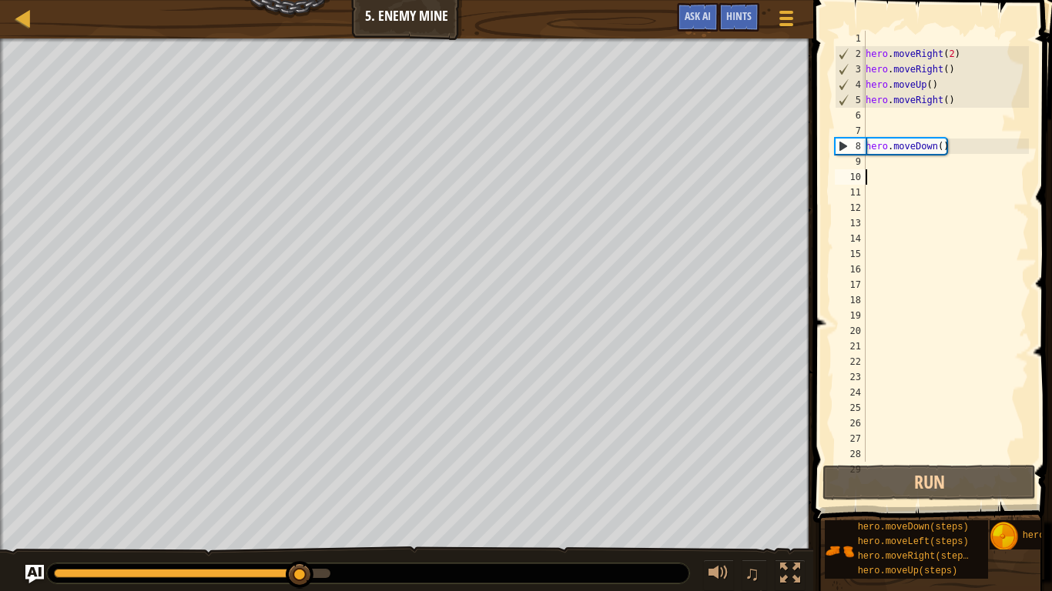
click at [871, 168] on div "hero . moveRight ( 2 ) hero . moveRight ( ) hero . moveUp ( ) hero . moveRight …" at bounding box center [945, 262] width 166 height 462
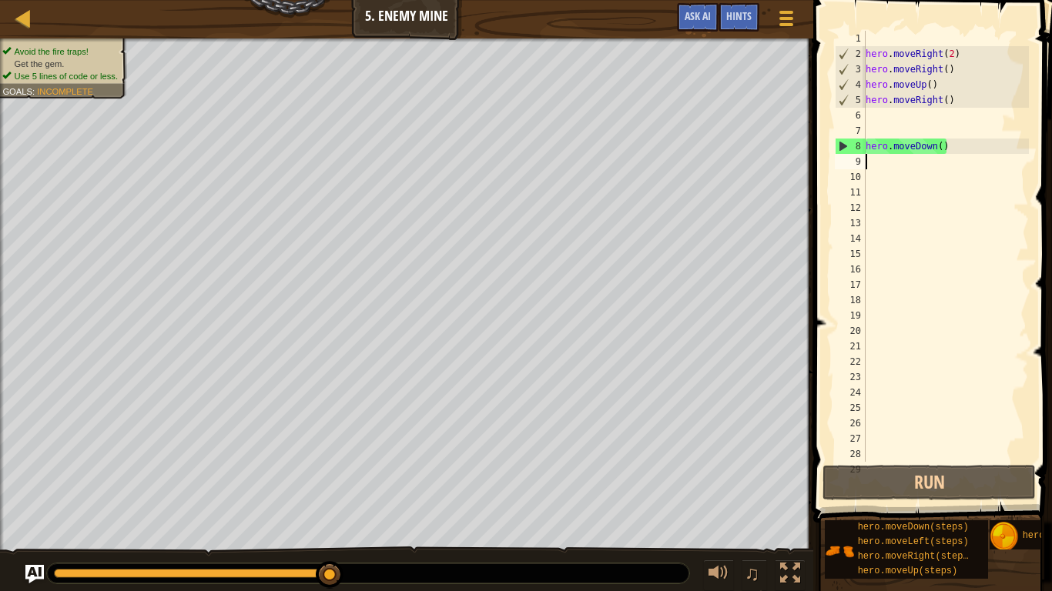
click at [949, 150] on div "hero . moveRight ( 2 ) hero . moveRight ( ) hero . moveUp ( ) hero . moveRight …" at bounding box center [945, 262] width 166 height 462
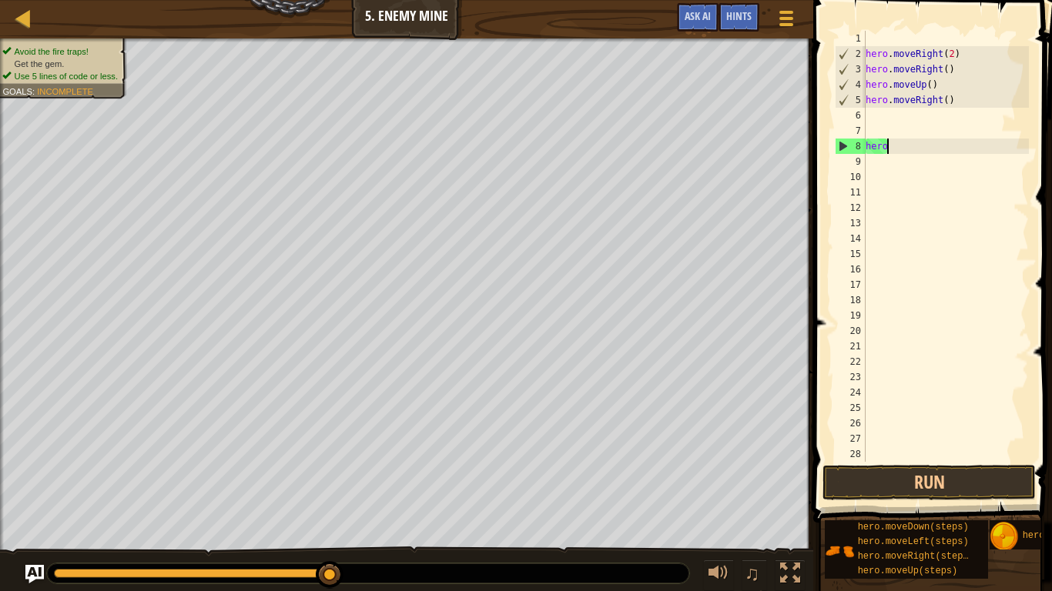
type textarea "h"
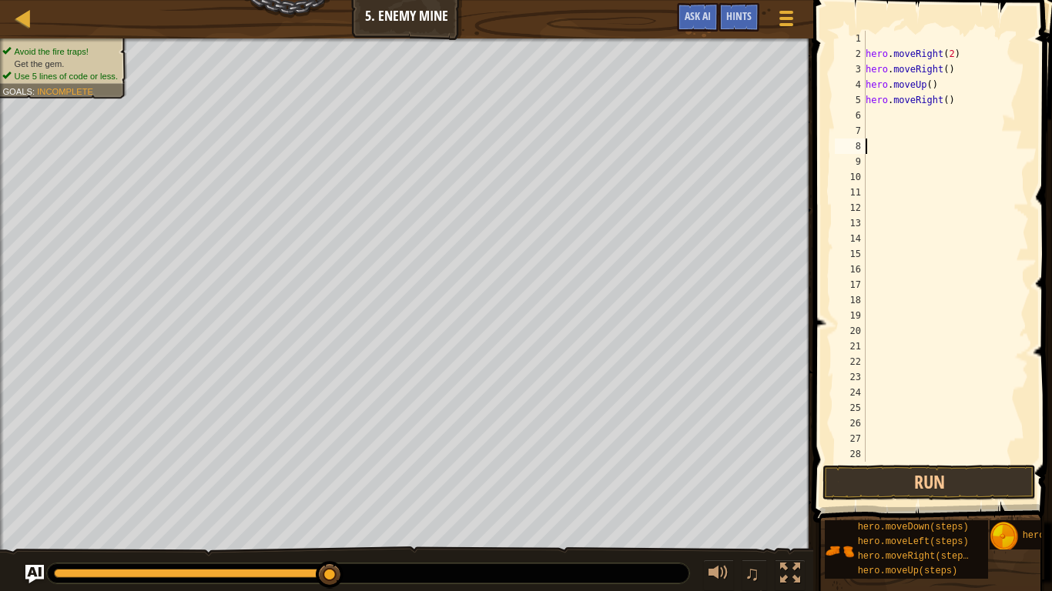
click at [867, 111] on div "hero . moveRight ( 2 ) hero . moveRight ( ) hero . moveUp ( ) hero . moveRight …" at bounding box center [945, 262] width 166 height 462
type textarea "m"
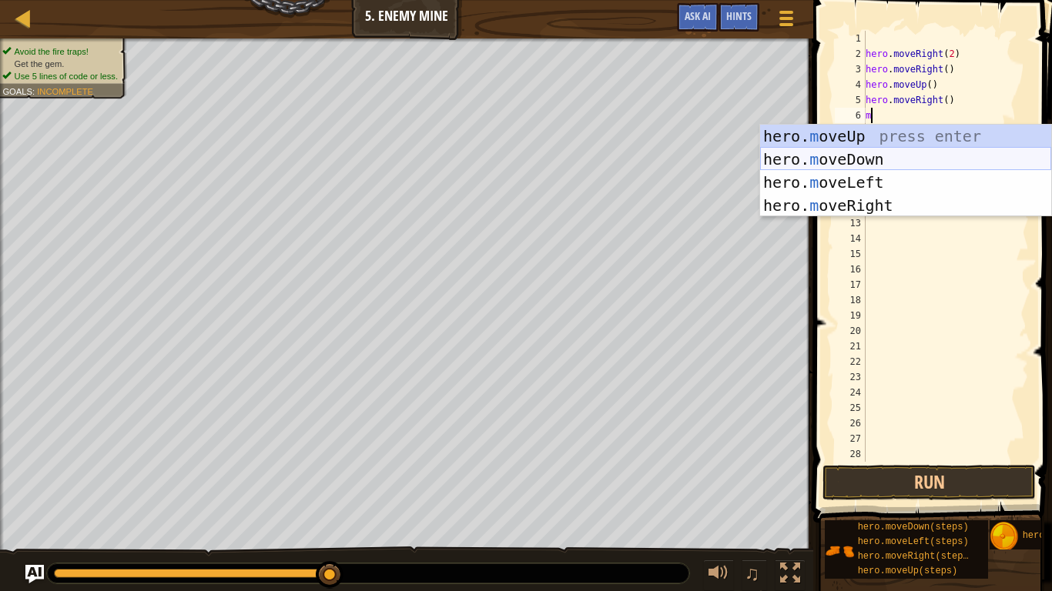
click at [889, 152] on div "hero. m oveUp press enter hero. m oveDown press enter hero. m oveLeft press ent…" at bounding box center [905, 194] width 291 height 139
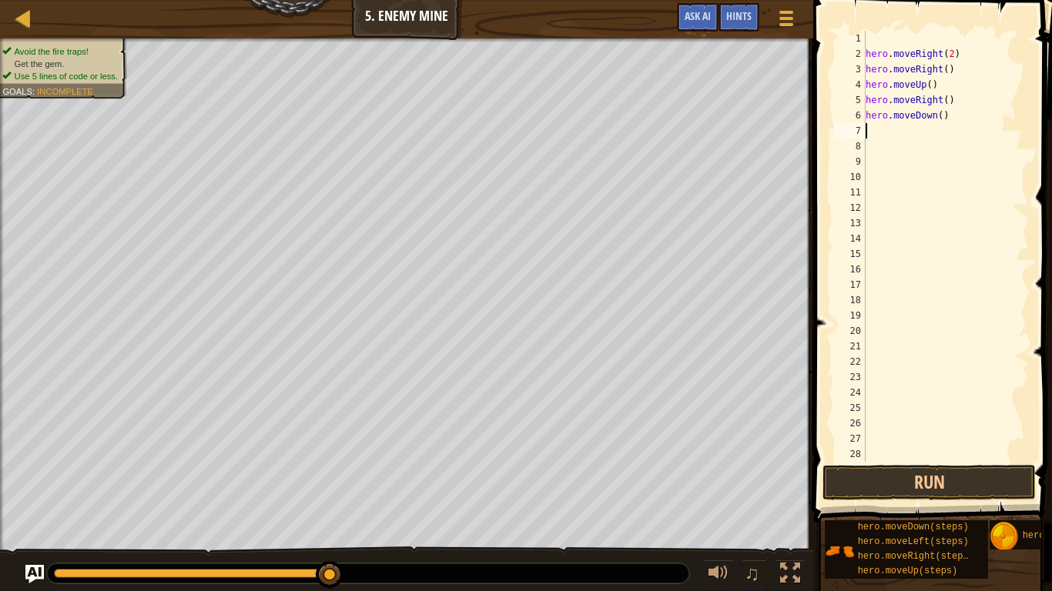
click at [948, 101] on div "hero . moveRight ( 2 ) hero . moveRight ( ) hero . moveUp ( ) hero . moveRight …" at bounding box center [945, 262] width 166 height 462
type textarea "hero.moveRight()"
click at [942, 123] on div "hero . moveRight ( 2 ) hero . moveRight ( ) hero . moveUp ( ) hero . moveRight …" at bounding box center [945, 262] width 166 height 462
click at [945, 119] on div "hero . moveRight ( 2 ) hero . moveRight ( ) hero . moveUp ( ) hero . moveRight …" at bounding box center [945, 262] width 166 height 462
click at [942, 116] on div "hero . moveRight ( 2 ) hero . moveRight ( ) hero . moveUp ( ) hero . moveRight …" at bounding box center [945, 262] width 166 height 462
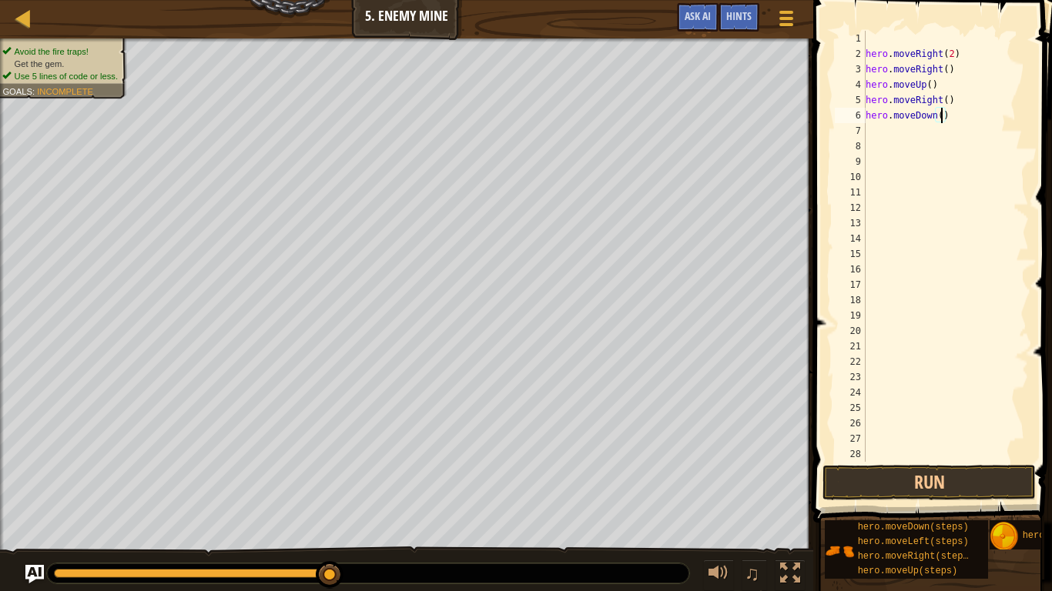
type textarea "hero.moveDown(2)"
click at [873, 128] on div "hero . moveRight ( 2 ) hero . moveRight ( ) hero . moveUp ( ) hero . moveRight …" at bounding box center [945, 262] width 166 height 462
type textarea "m"
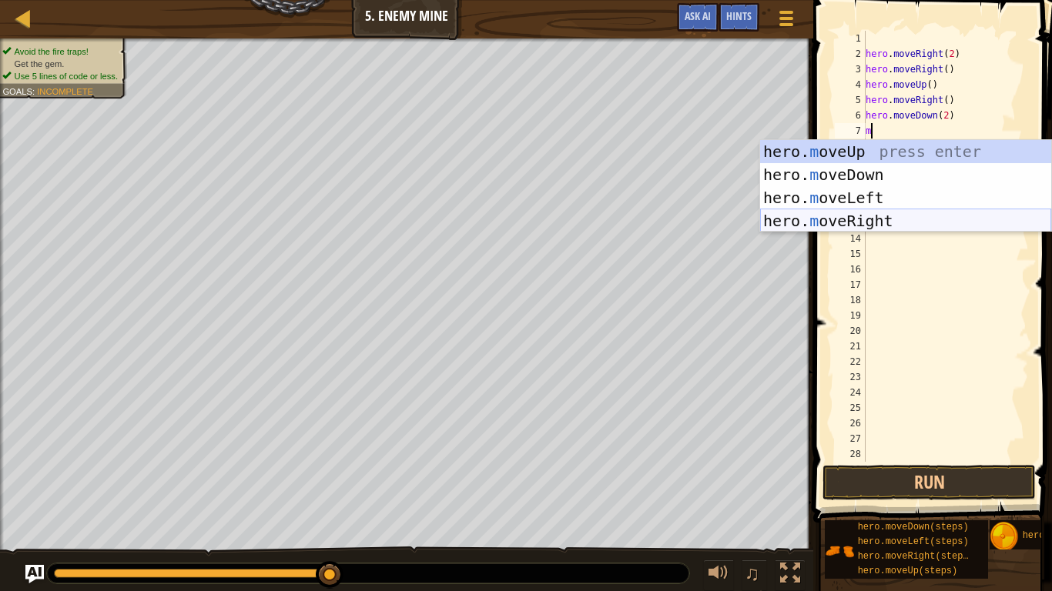
click at [929, 221] on div "hero. m oveUp press enter hero. m oveDown press enter hero. m oveLeft press ent…" at bounding box center [905, 209] width 291 height 139
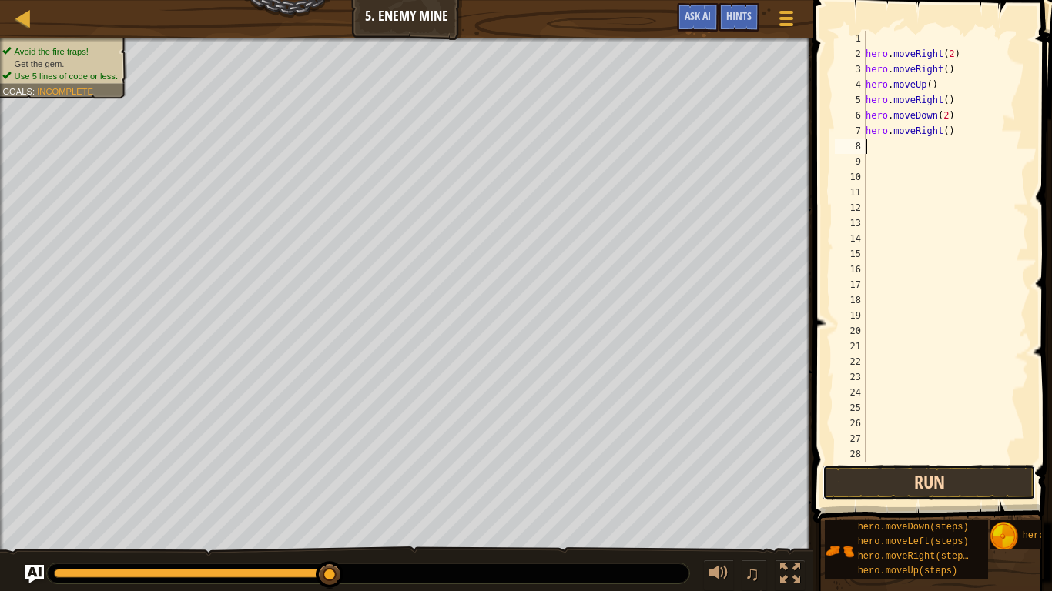
click at [873, 491] on button "Run" at bounding box center [928, 482] width 213 height 35
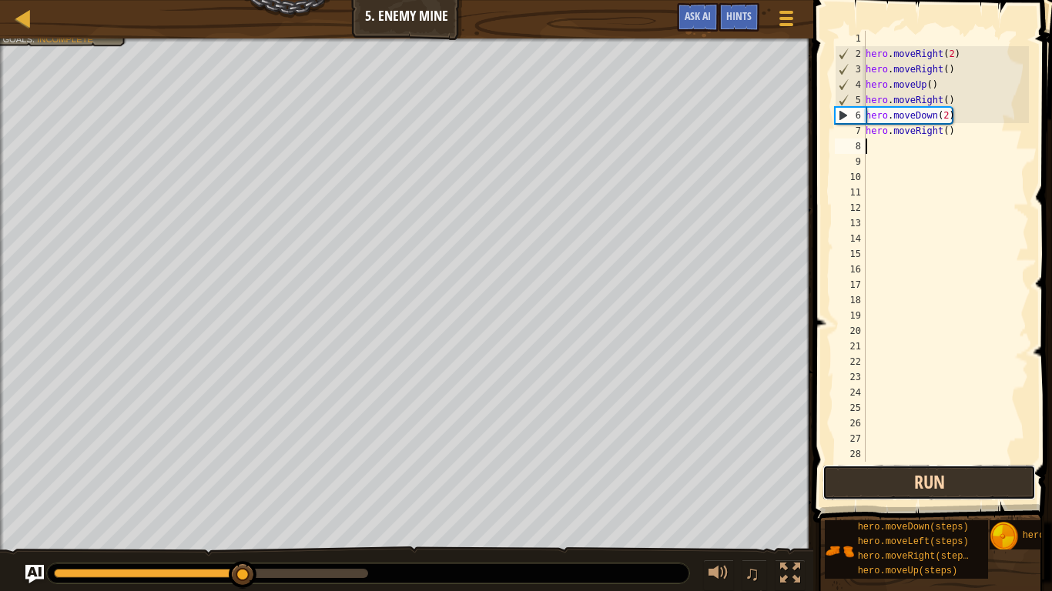
click at [873, 487] on button "Run" at bounding box center [928, 482] width 213 height 35
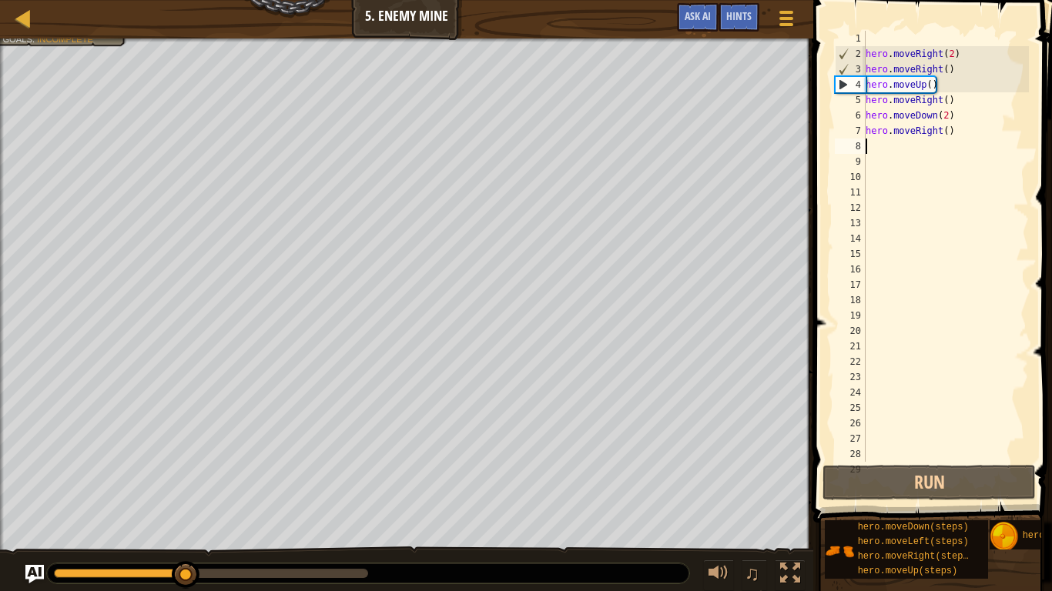
click at [152, 573] on div "0:05.4 Now: 0:07.4 Max: 0:17.7" at bounding box center [120, 573] width 132 height 9
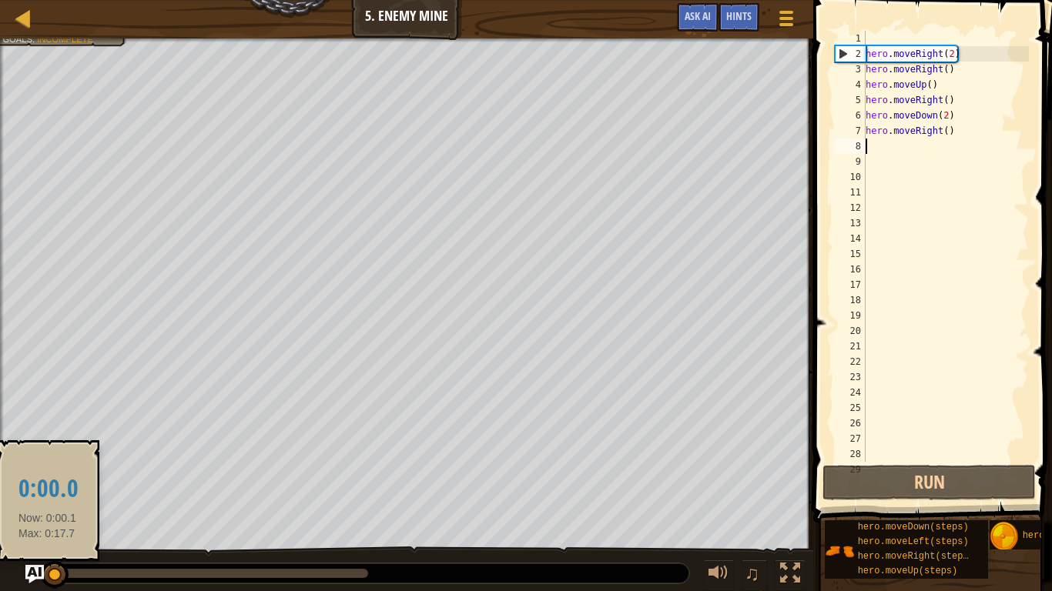
drag, startPoint x: 152, startPoint y: 573, endPoint x: 48, endPoint y: 585, distance: 105.5
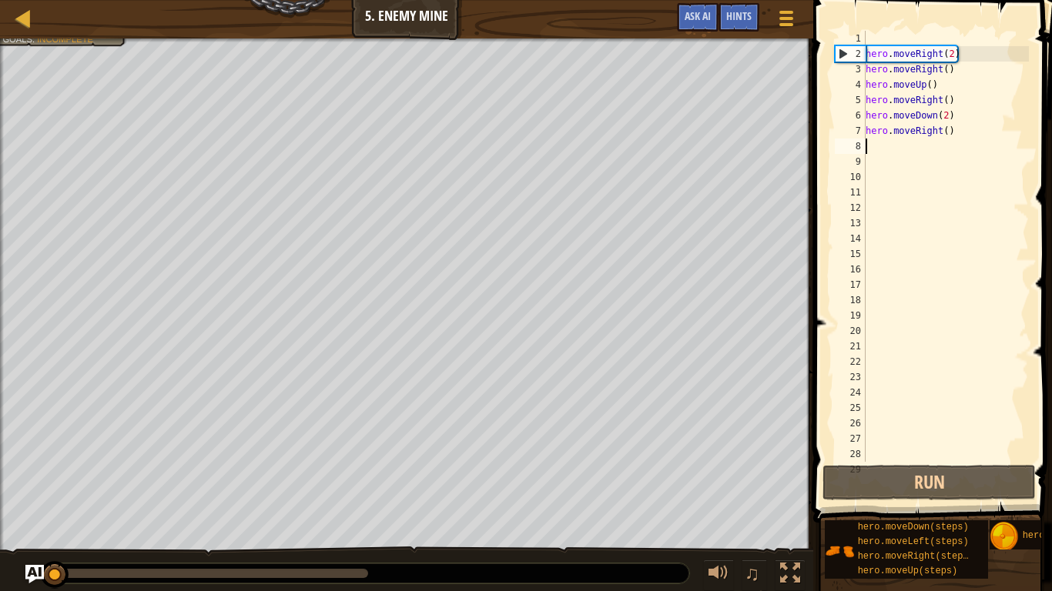
click at [960, 132] on div "hero . moveRight ( 2 ) hero . moveRight ( ) hero . moveUp ( ) hero . moveRight …" at bounding box center [945, 262] width 166 height 462
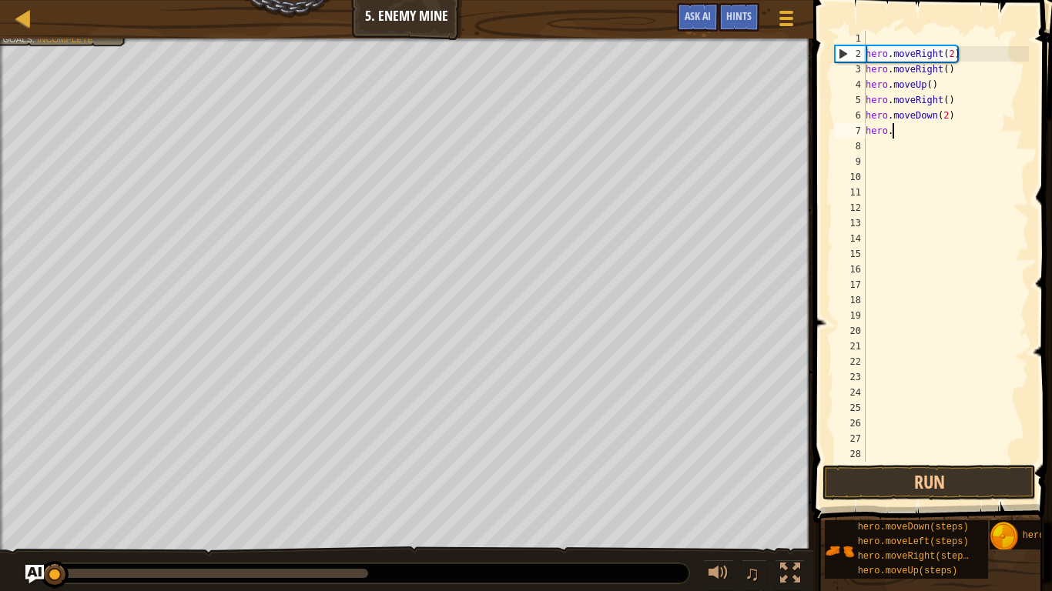
type textarea "h"
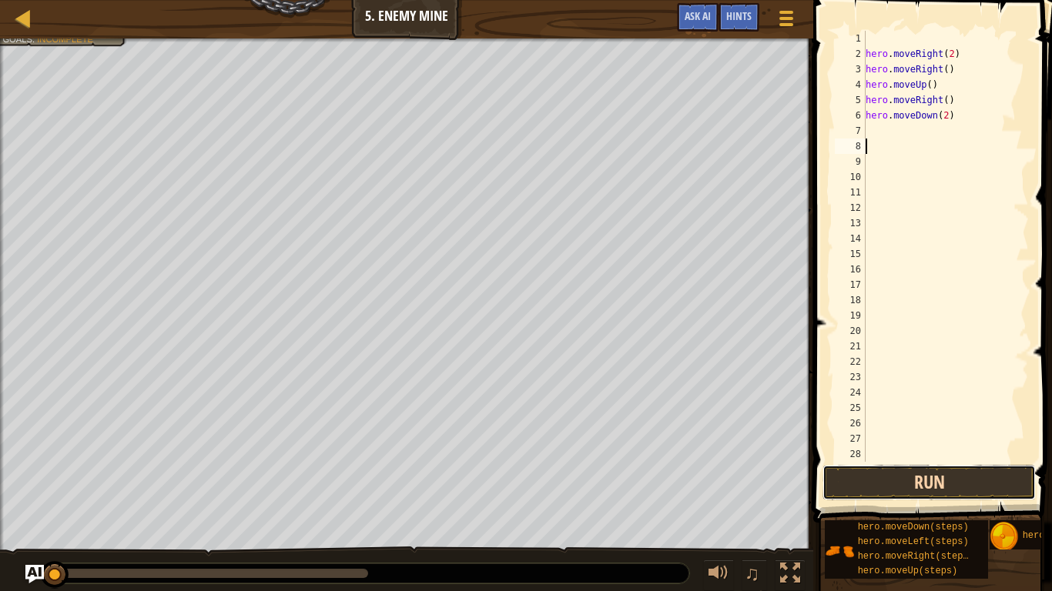
click at [945, 485] on button "Run" at bounding box center [928, 482] width 213 height 35
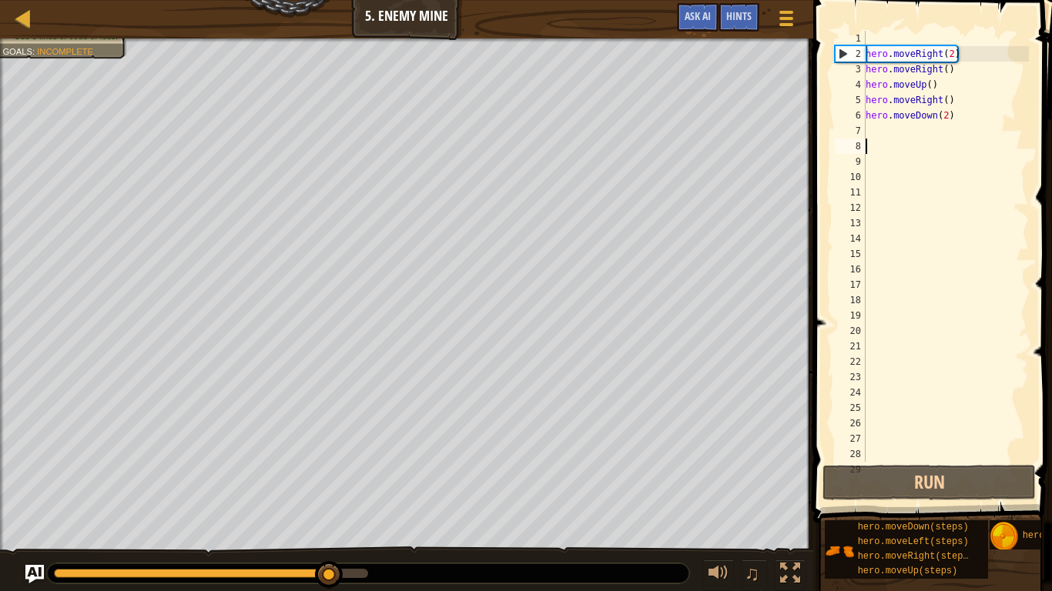
click at [874, 127] on div "hero . moveRight ( 2 ) hero . moveRight ( ) hero . moveUp ( ) hero . moveRight …" at bounding box center [945, 262] width 166 height 462
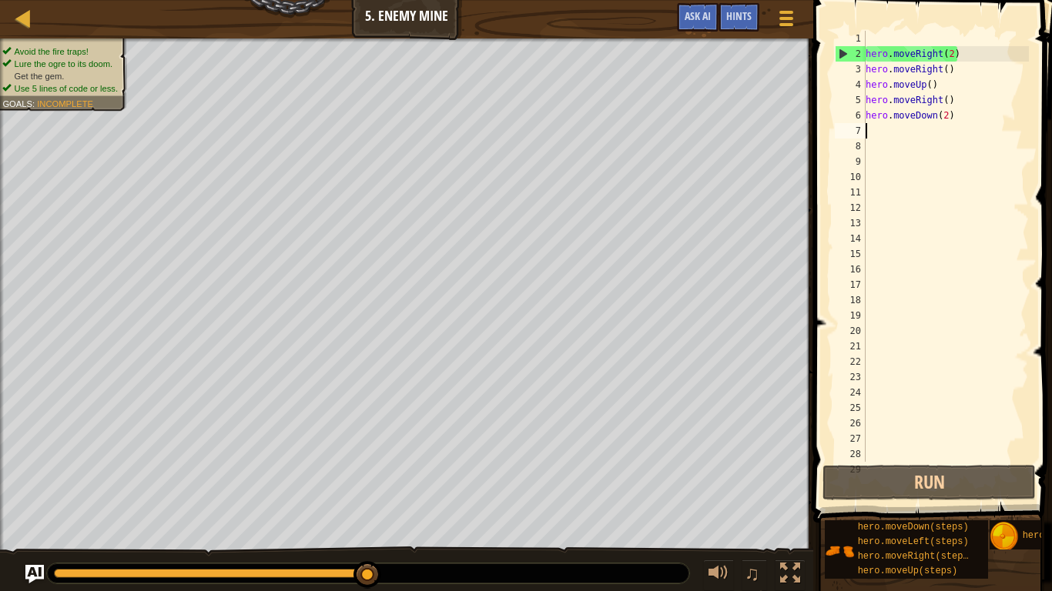
type textarea "m"
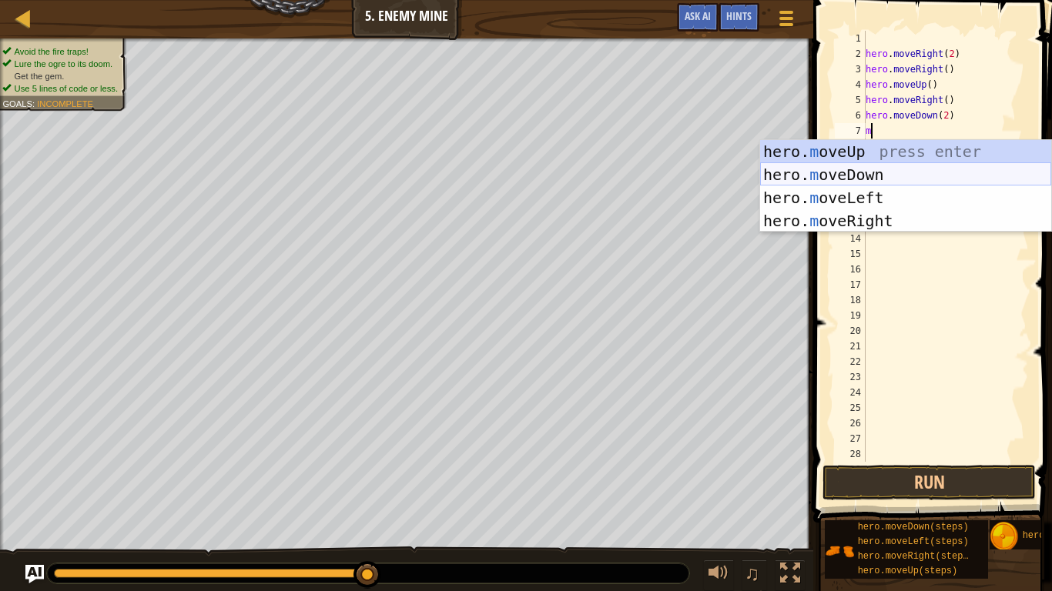
click at [848, 169] on div "hero. m oveUp press enter hero. m oveDown press enter hero. m oveLeft press ent…" at bounding box center [905, 209] width 291 height 139
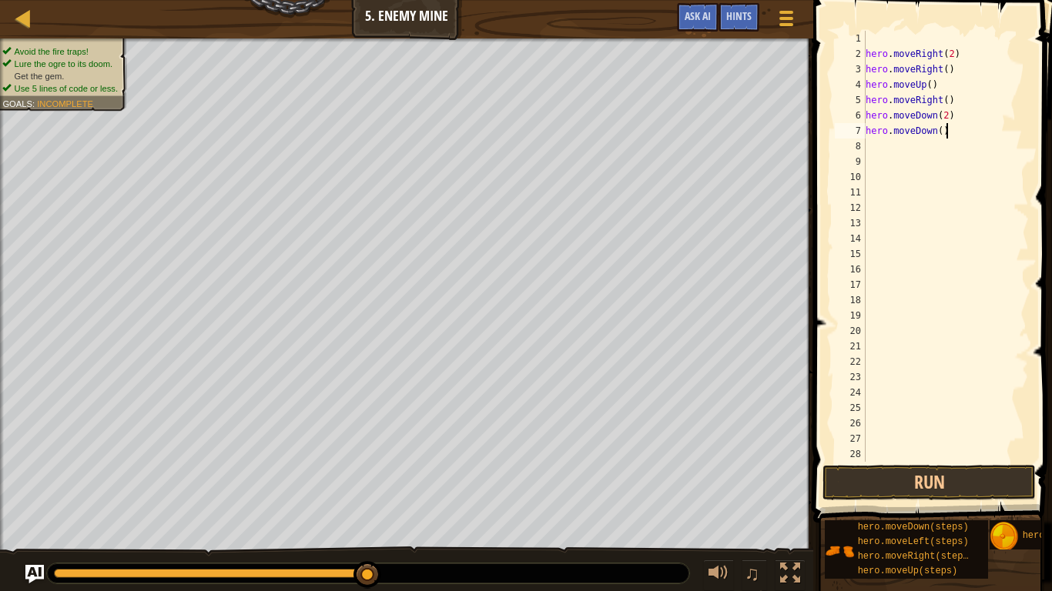
click at [953, 133] on div "hero . moveRight ( 2 ) hero . moveRight ( ) hero . moveUp ( ) hero . moveRight …" at bounding box center [945, 262] width 166 height 462
type textarea "h"
click at [946, 116] on div "hero . moveRight ( 2 ) hero . moveRight ( ) hero . moveUp ( ) hero . moveRight …" at bounding box center [945, 262] width 166 height 462
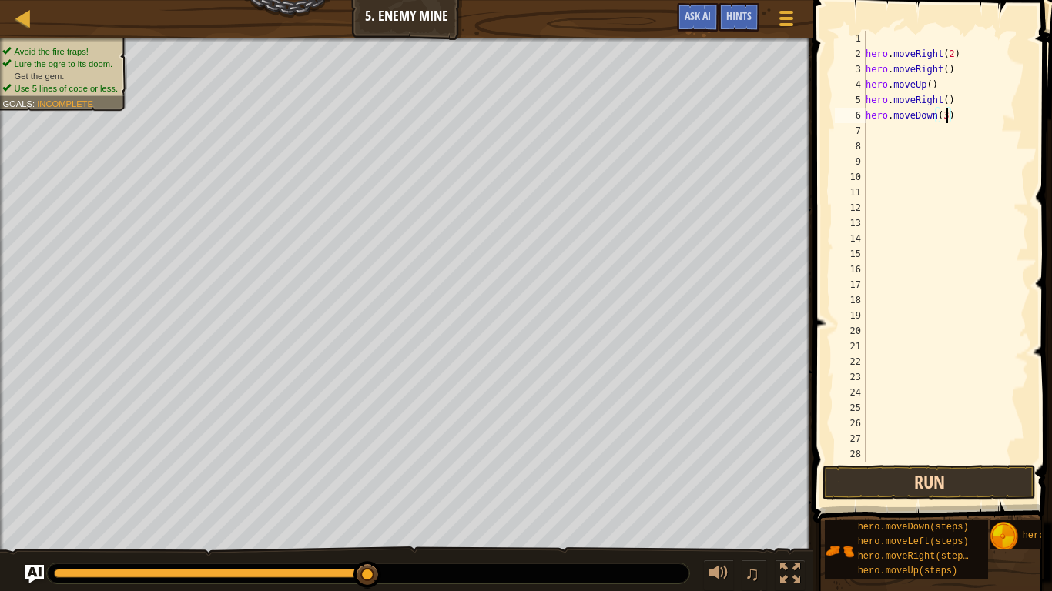
type textarea "hero.moveDown(3)"
click at [864, 494] on button "Run" at bounding box center [928, 482] width 213 height 35
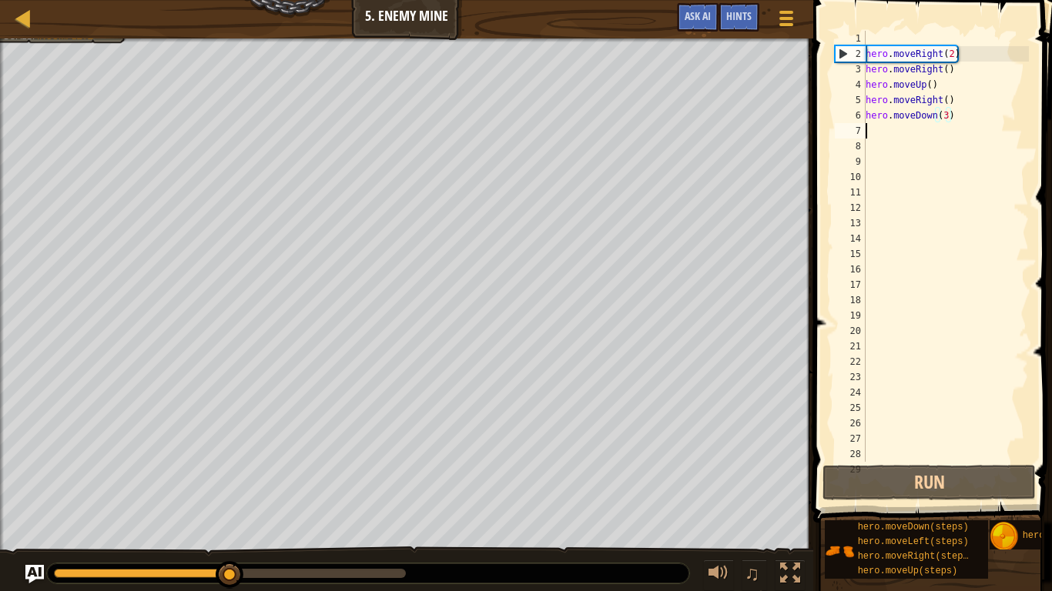
click at [883, 135] on div "hero . moveRight ( 2 ) hero . moveRight ( ) hero . moveUp ( ) hero . moveRight …" at bounding box center [945, 262] width 166 height 462
type textarea "m"
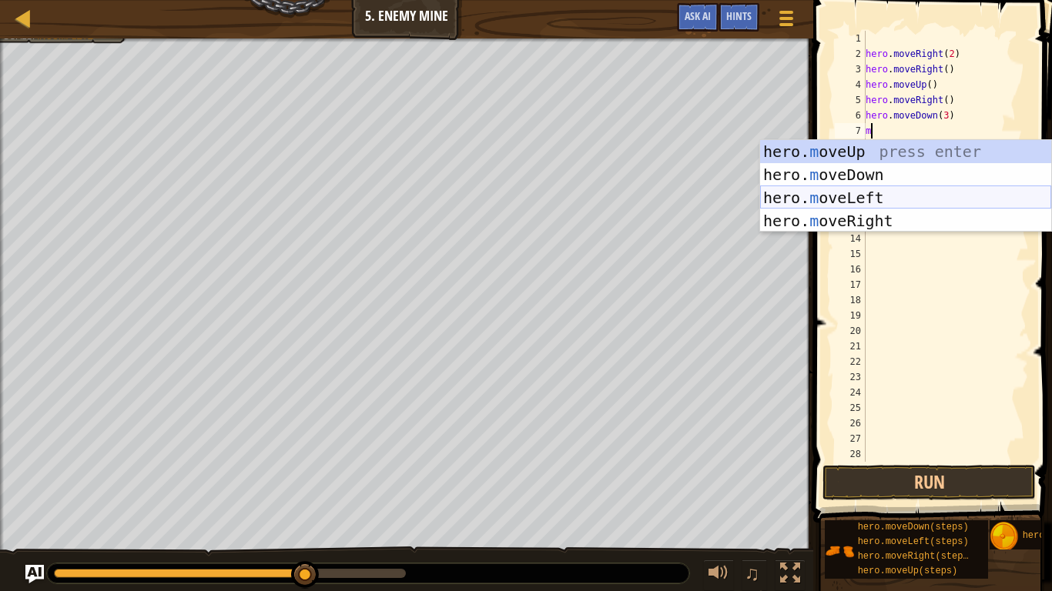
click at [876, 215] on div "hero. m oveUp press enter hero. m oveDown press enter hero. m oveLeft press ent…" at bounding box center [905, 209] width 291 height 139
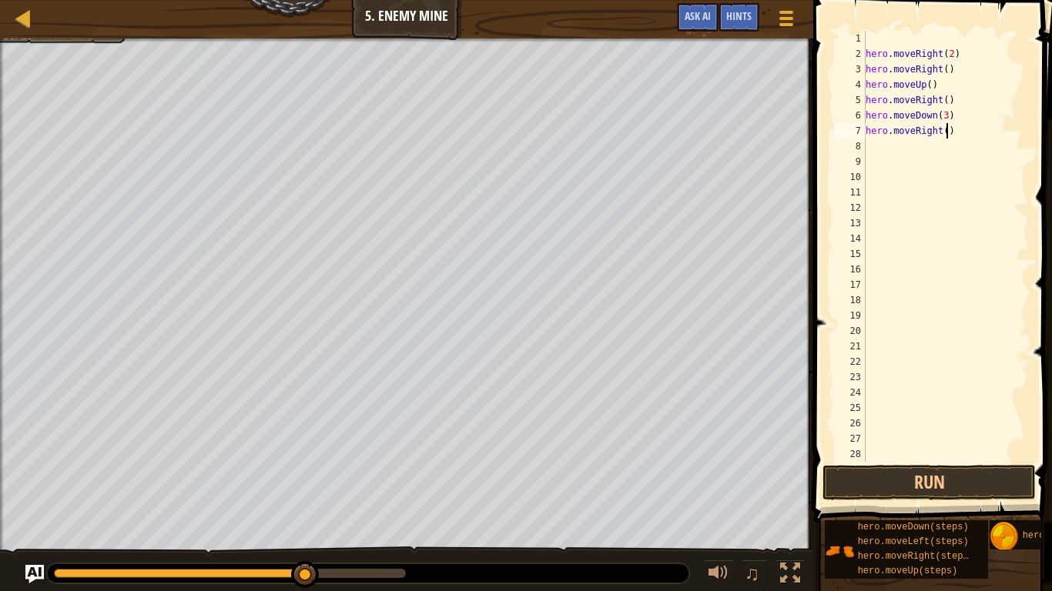
click at [949, 132] on div "hero . moveRight ( 2 ) hero . moveRight ( ) hero . moveUp ( ) hero . moveRight …" at bounding box center [945, 262] width 166 height 462
click at [967, 470] on button "Run" at bounding box center [928, 482] width 213 height 35
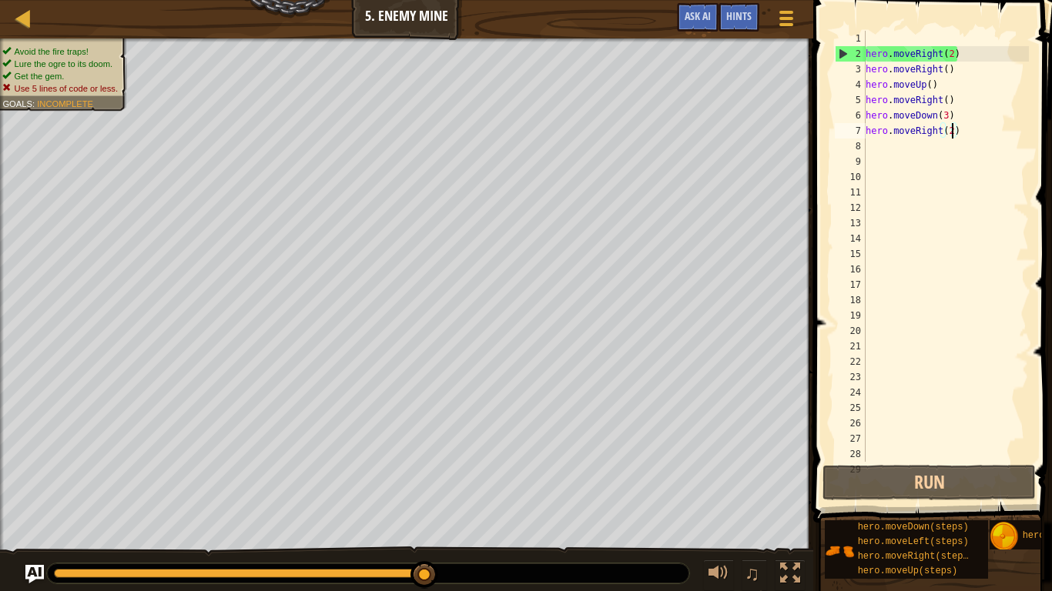
scroll to position [7, 12]
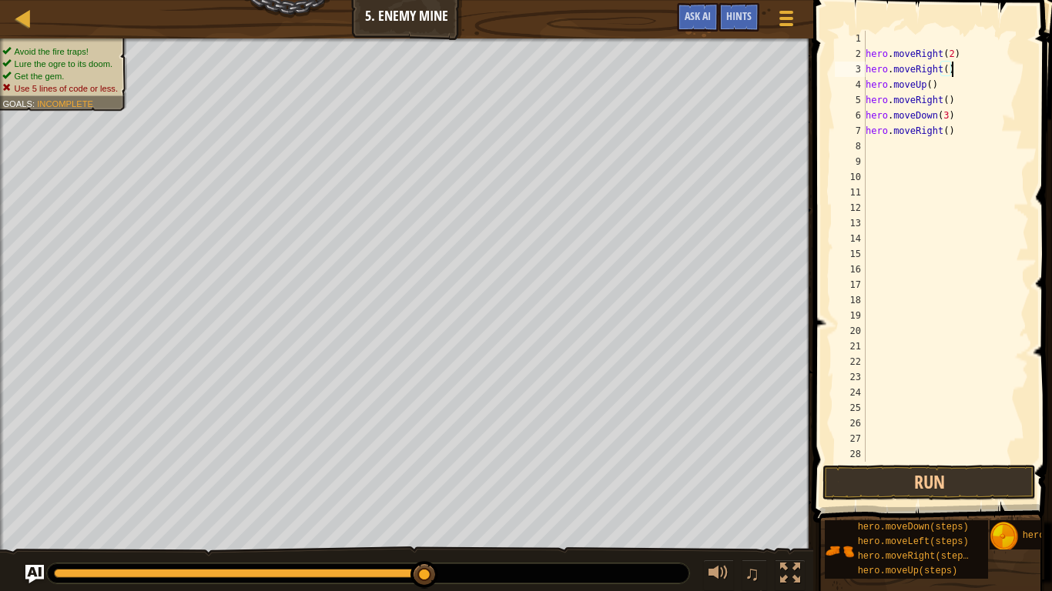
click at [956, 71] on div "hero . moveRight ( 2 ) hero . moveRight ( ) hero . moveUp ( ) hero . moveRight …" at bounding box center [945, 262] width 166 height 462
type textarea "h"
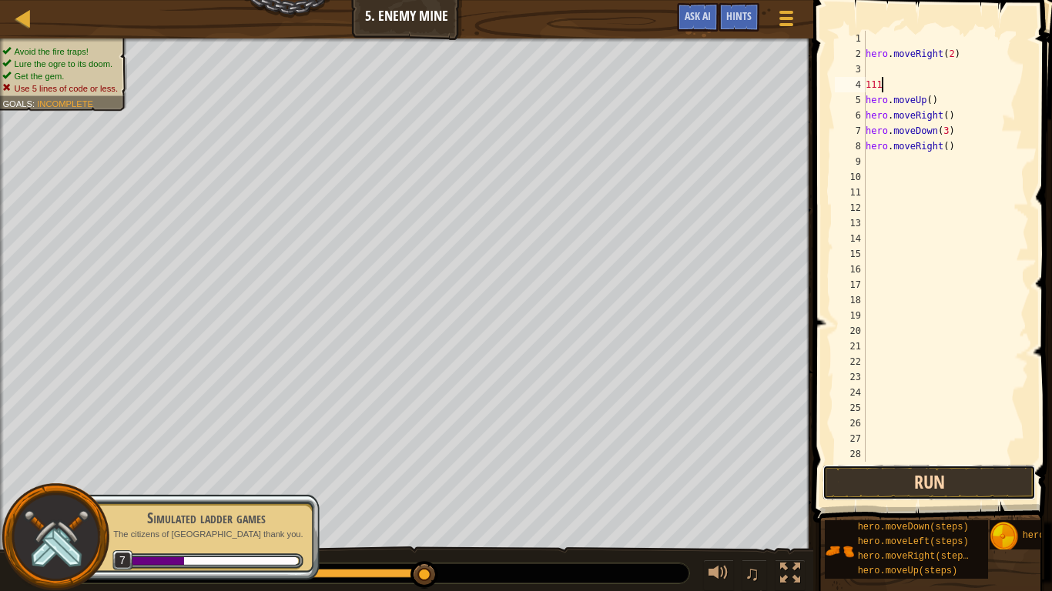
click at [892, 496] on button "Run" at bounding box center [928, 482] width 213 height 35
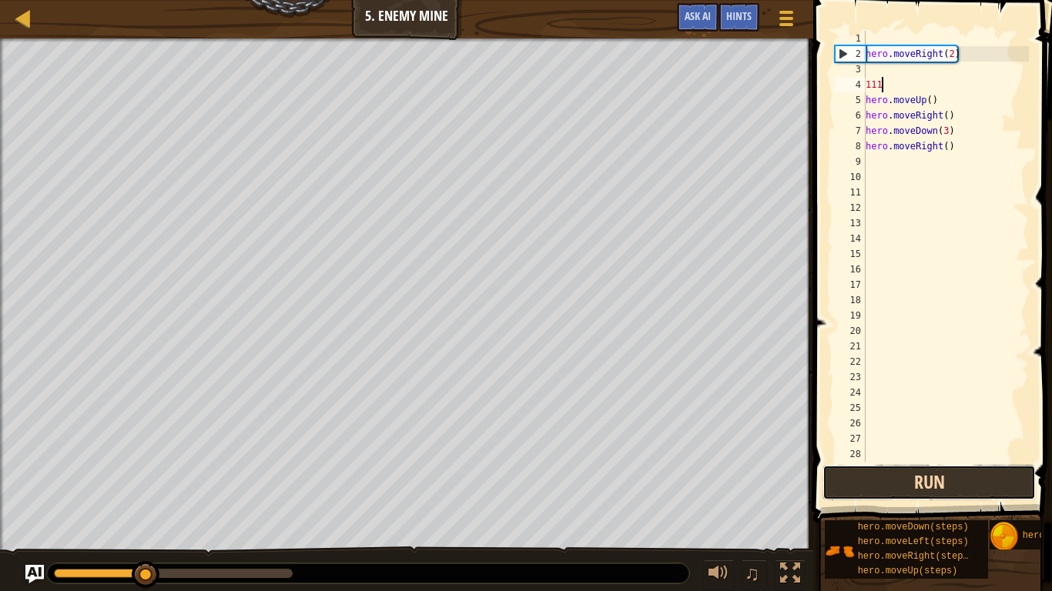
click at [892, 496] on button "Run" at bounding box center [928, 482] width 213 height 35
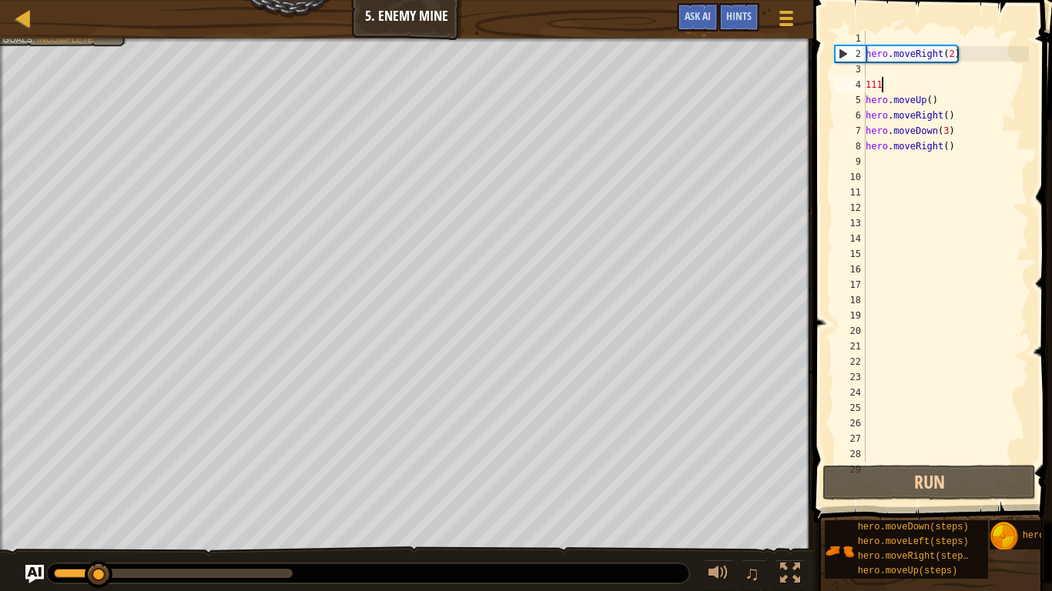
scroll to position [7, 1]
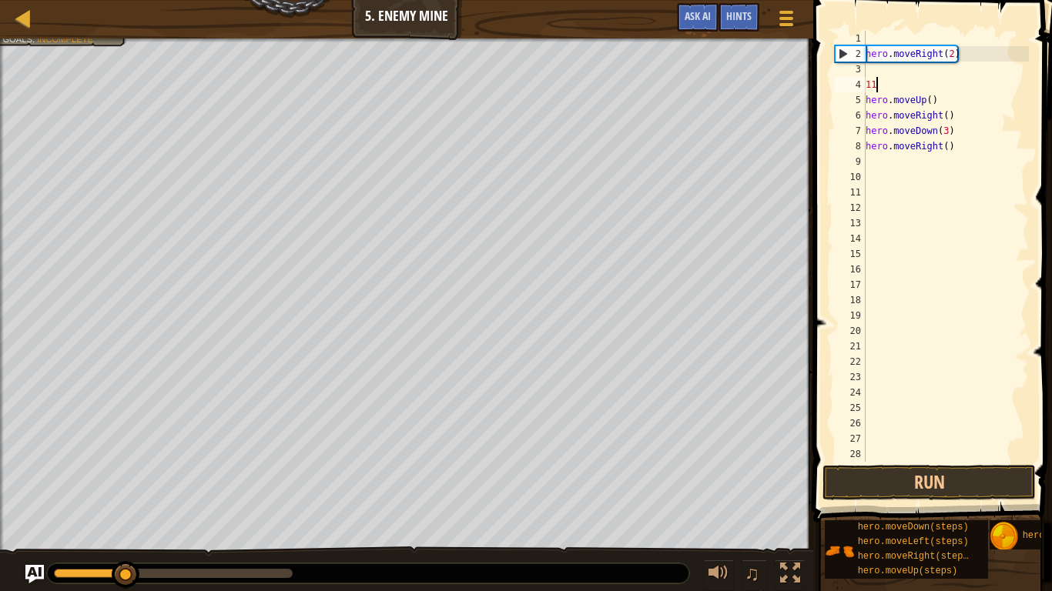
type textarea "1"
click at [939, 104] on div "hero . moveRight ( 2 ) hero . moveUp ( ) hero . moveRight ( ) hero . moveDown (…" at bounding box center [945, 262] width 166 height 462
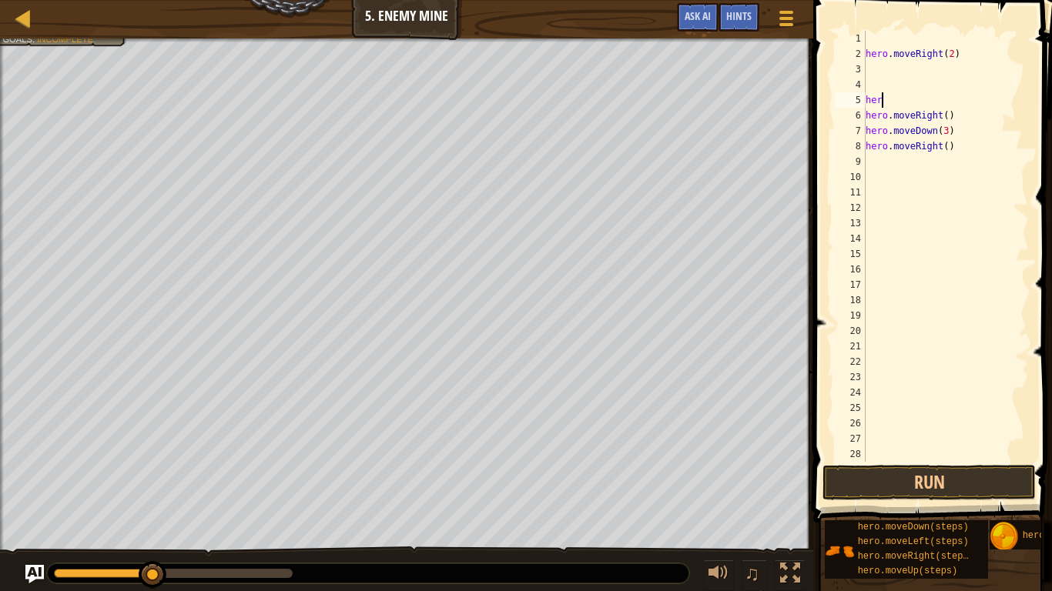
type textarea "h"
click at [953, 114] on div "hero . moveRight ( 2 ) hero . moveRight ( ) hero . moveDown ( 3 ) hero . moveRi…" at bounding box center [945, 262] width 166 height 462
click at [959, 149] on div "hero . moveRight ( 2 ) hero . moveRight ( ) hero . moveDown ( 3 ) hero . moveRi…" at bounding box center [945, 262] width 166 height 462
type textarea "h"
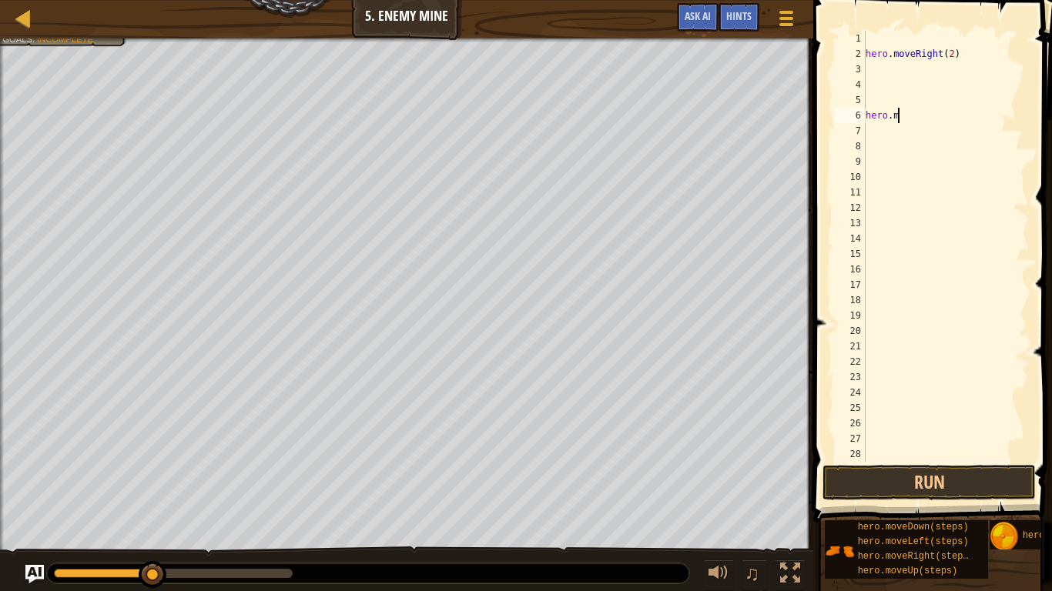
type textarea "h"
type textarea "m"
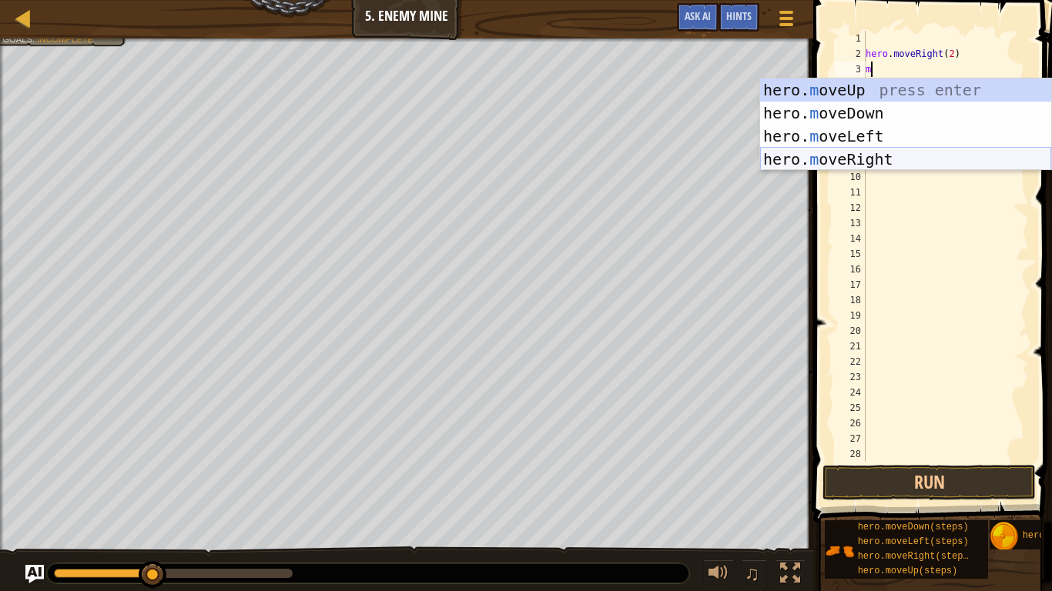
click at [929, 161] on div "hero. m oveUp press enter hero. m oveDown press enter hero. m oveLeft press ent…" at bounding box center [905, 148] width 291 height 139
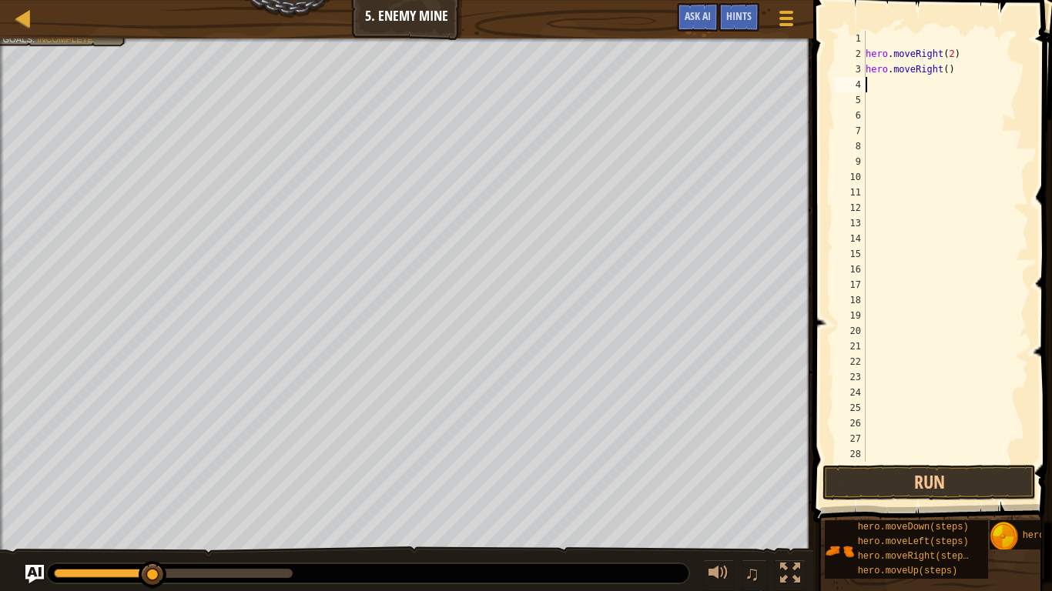
type textarea "m"
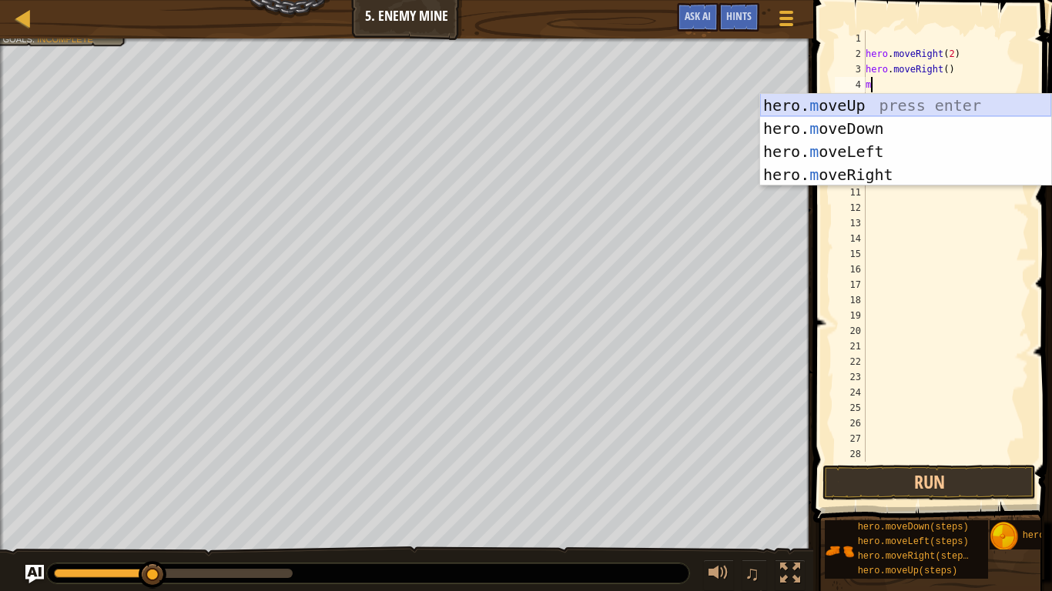
click at [927, 102] on div "hero. m oveUp press enter hero. m oveDown press enter hero. m oveLeft press ent…" at bounding box center [905, 163] width 291 height 139
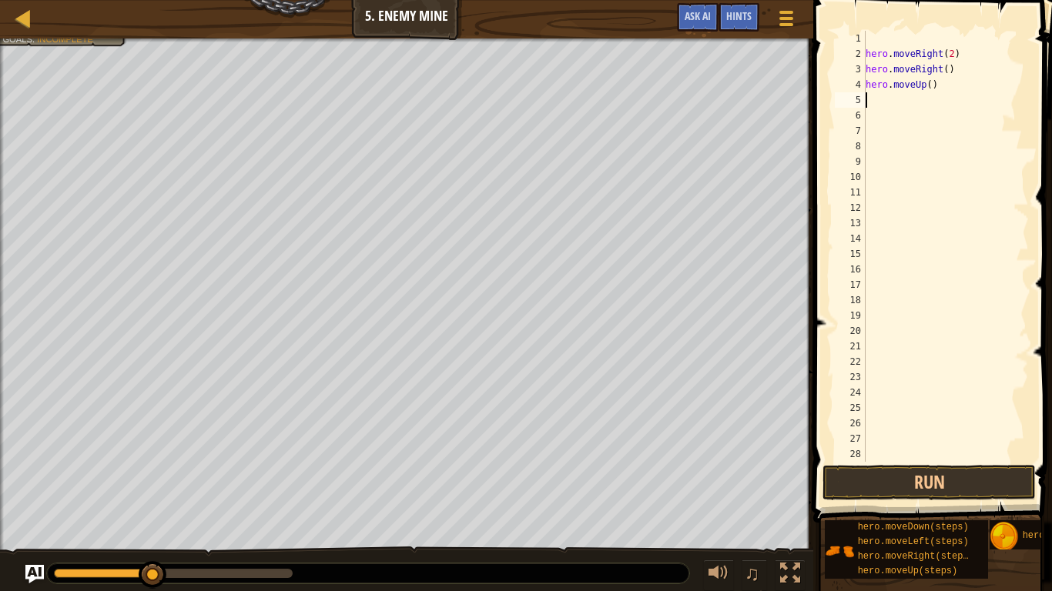
click at [927, 102] on div "hero . moveRight ( 2 ) hero . moveRight ( ) hero . moveUp ( )" at bounding box center [945, 262] width 166 height 462
type textarea "m"
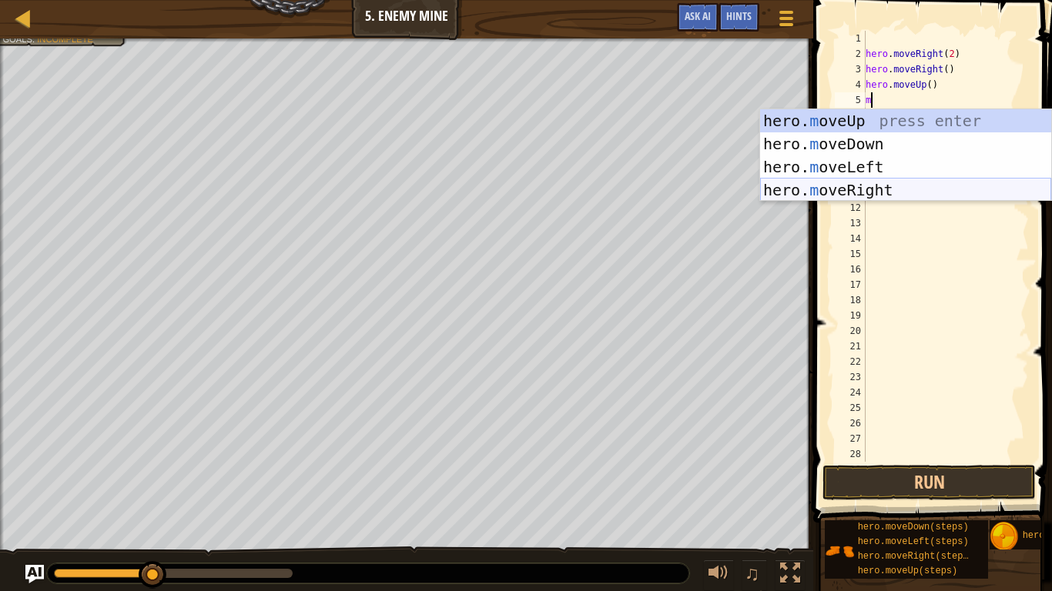
click at [909, 181] on div "hero. m oveUp press enter hero. m oveDown press enter hero. m oveLeft press ent…" at bounding box center [905, 178] width 291 height 139
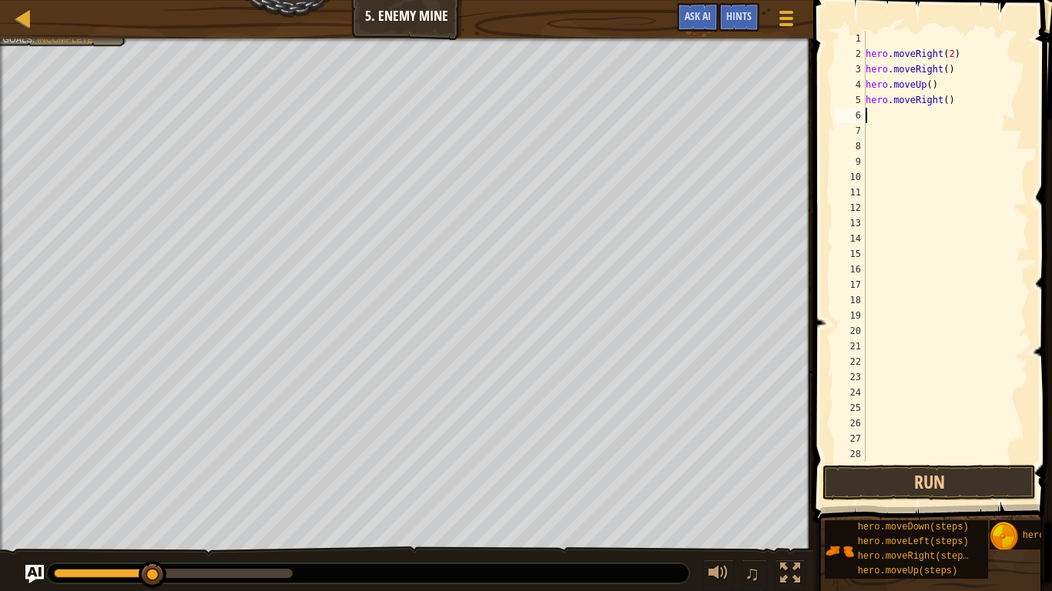
type textarea "m"
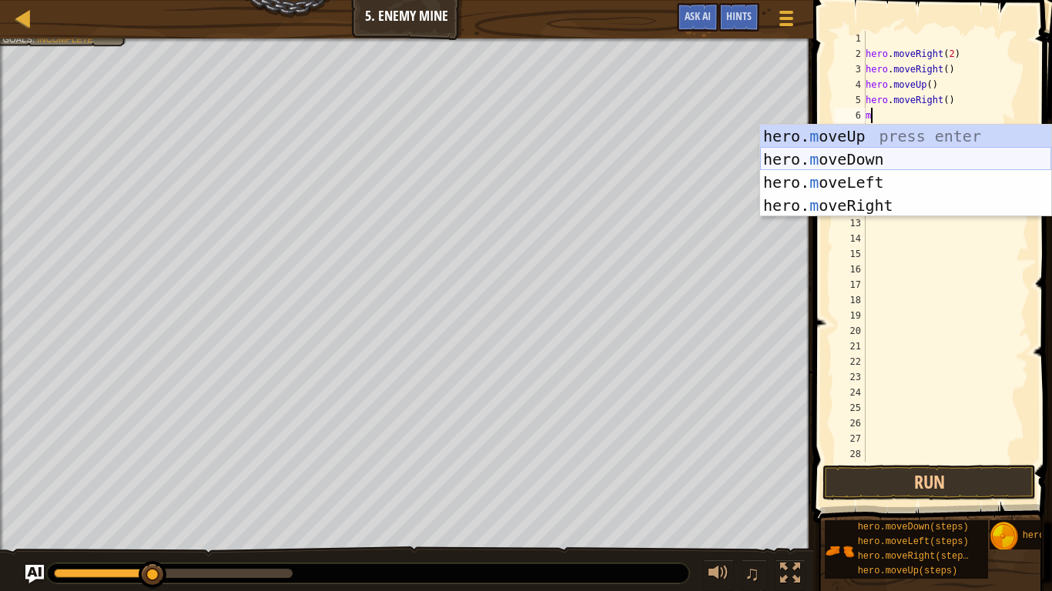
click at [895, 160] on div "hero. m oveUp press enter hero. m oveDown press enter hero. m oveLeft press ent…" at bounding box center [905, 194] width 291 height 139
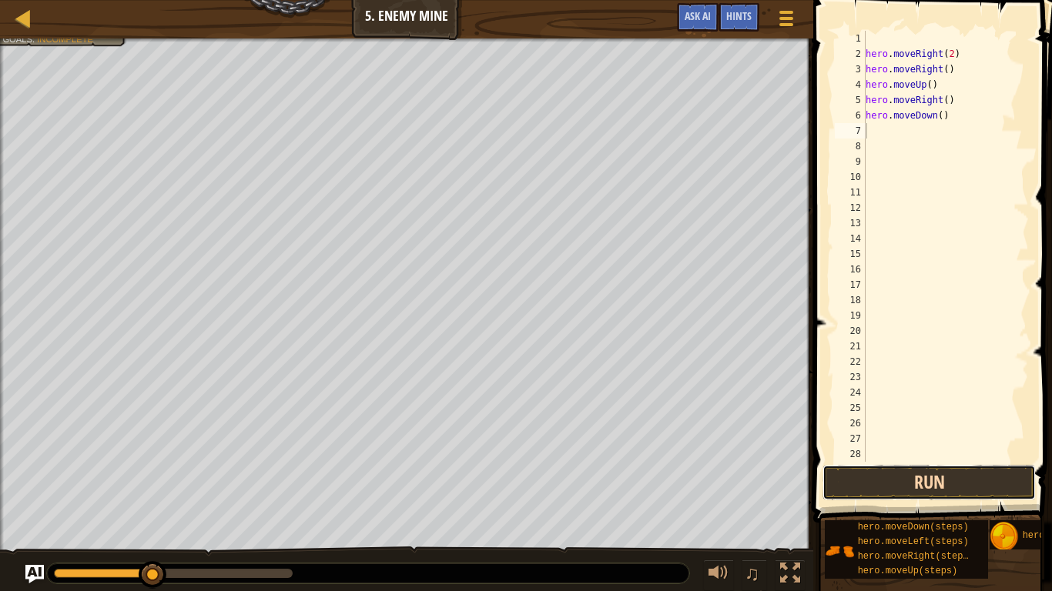
click at [876, 480] on button "Run" at bounding box center [928, 482] width 213 height 35
